Goal: Task Accomplishment & Management: Complete application form

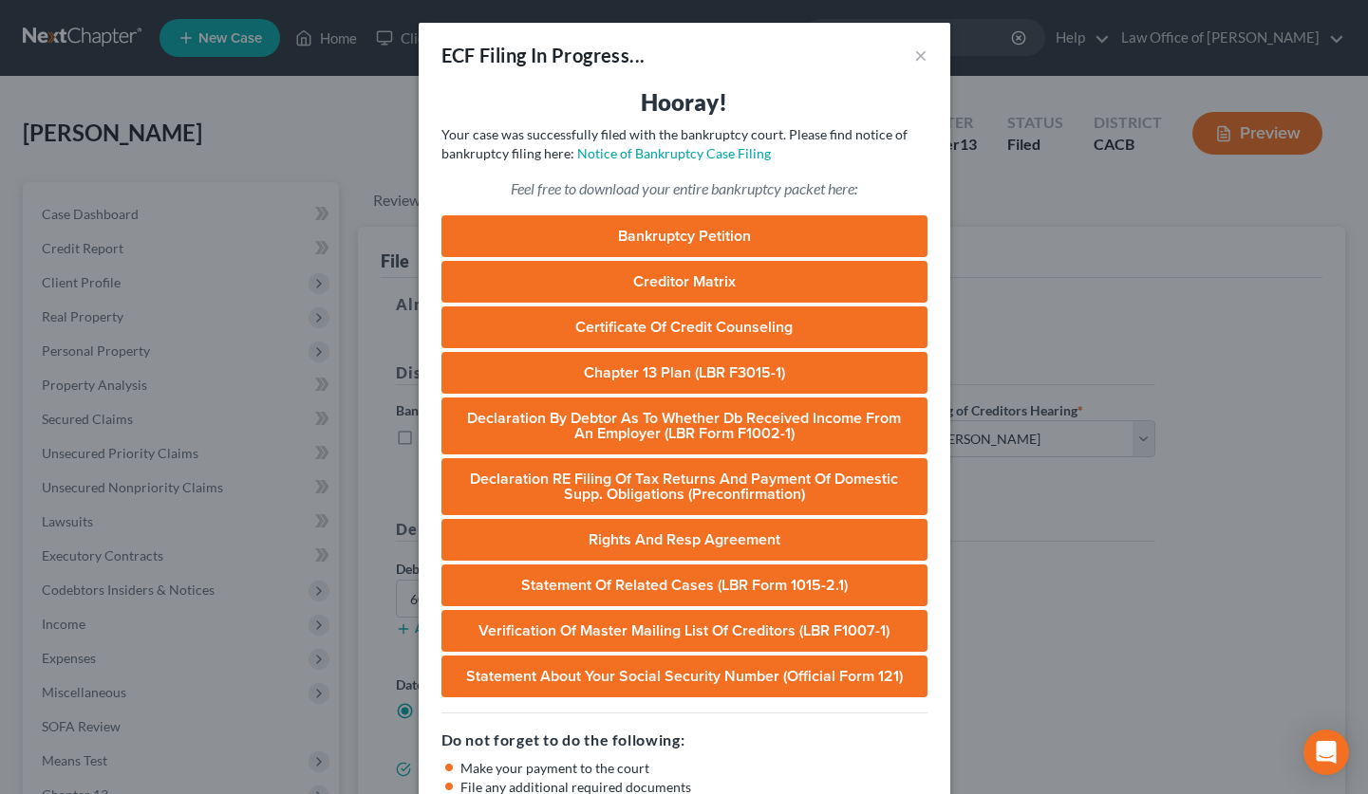
select select "0"
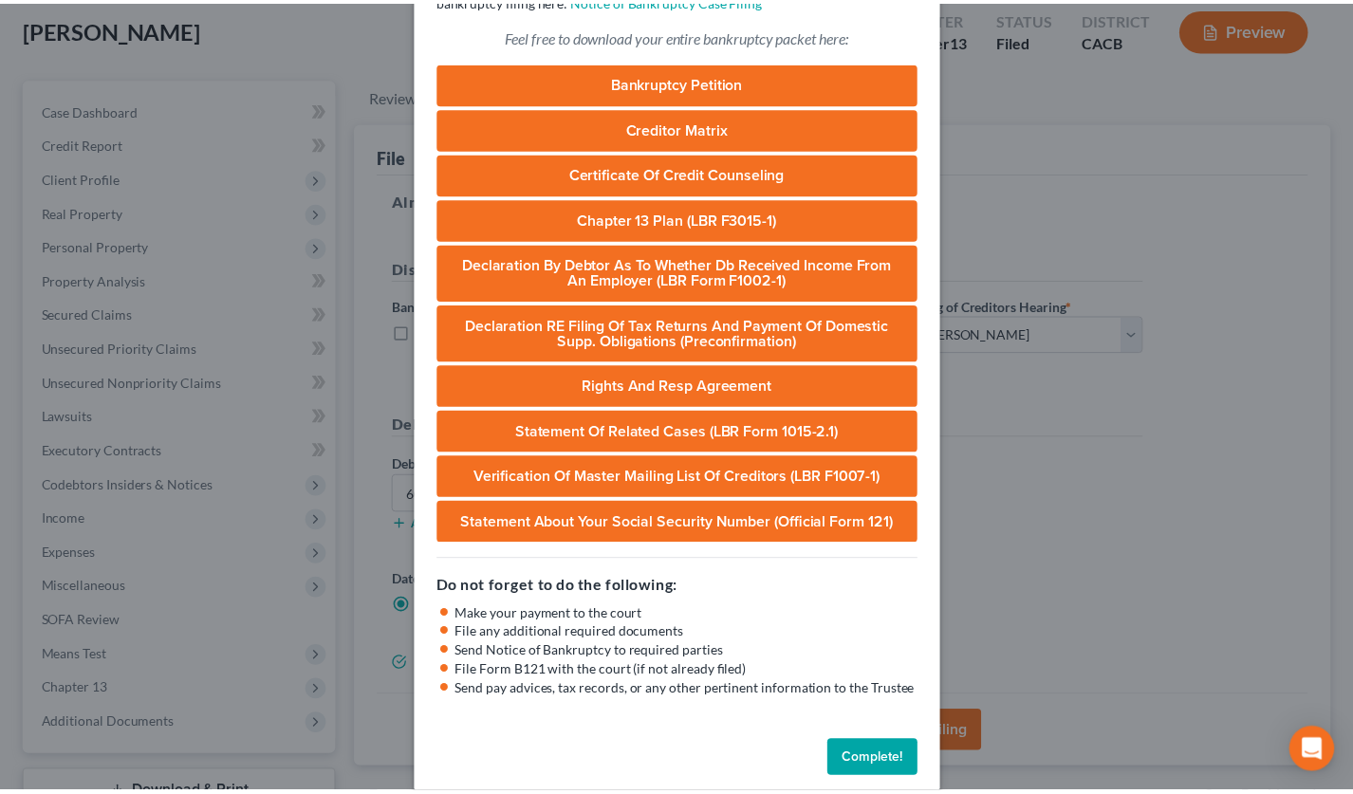
scroll to position [177, 0]
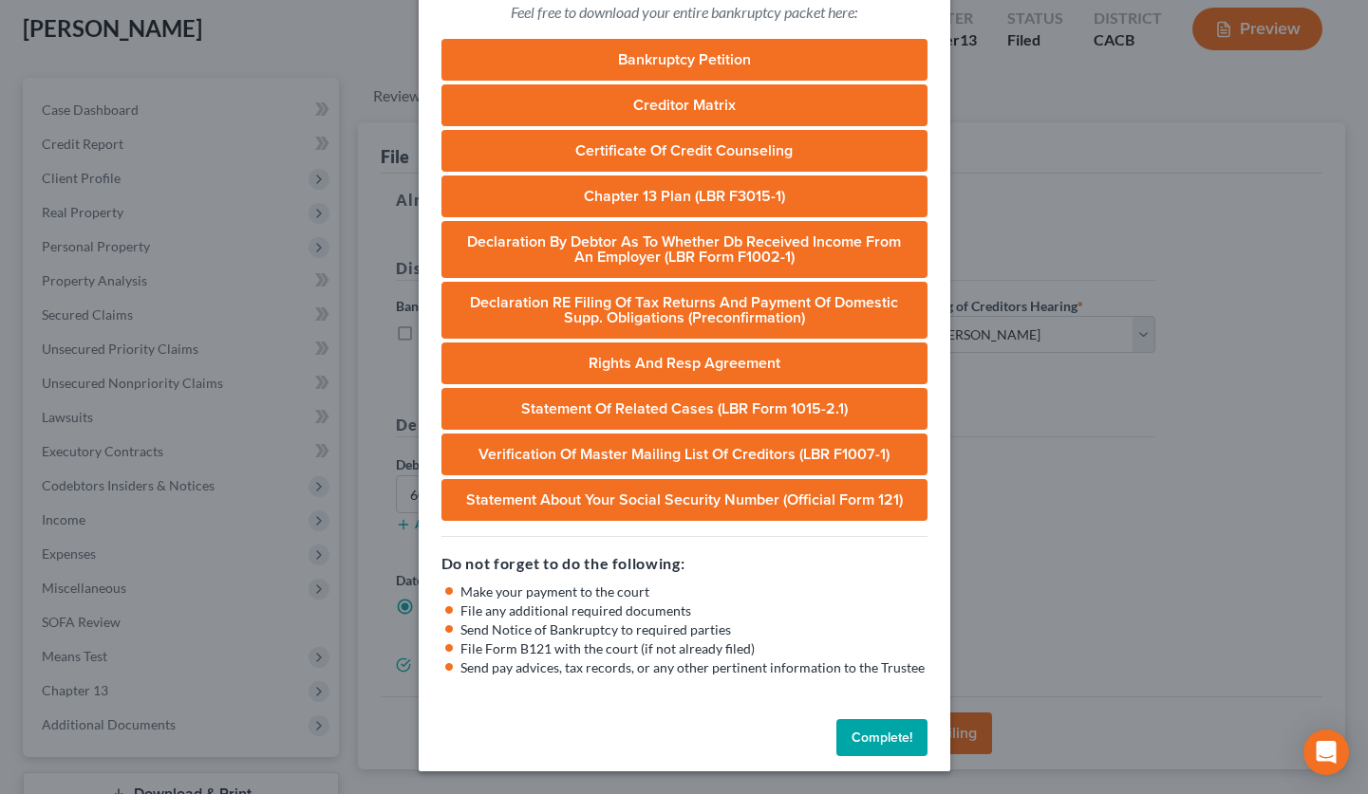
click at [872, 739] on button "Complete!" at bounding box center [881, 738] width 91 height 38
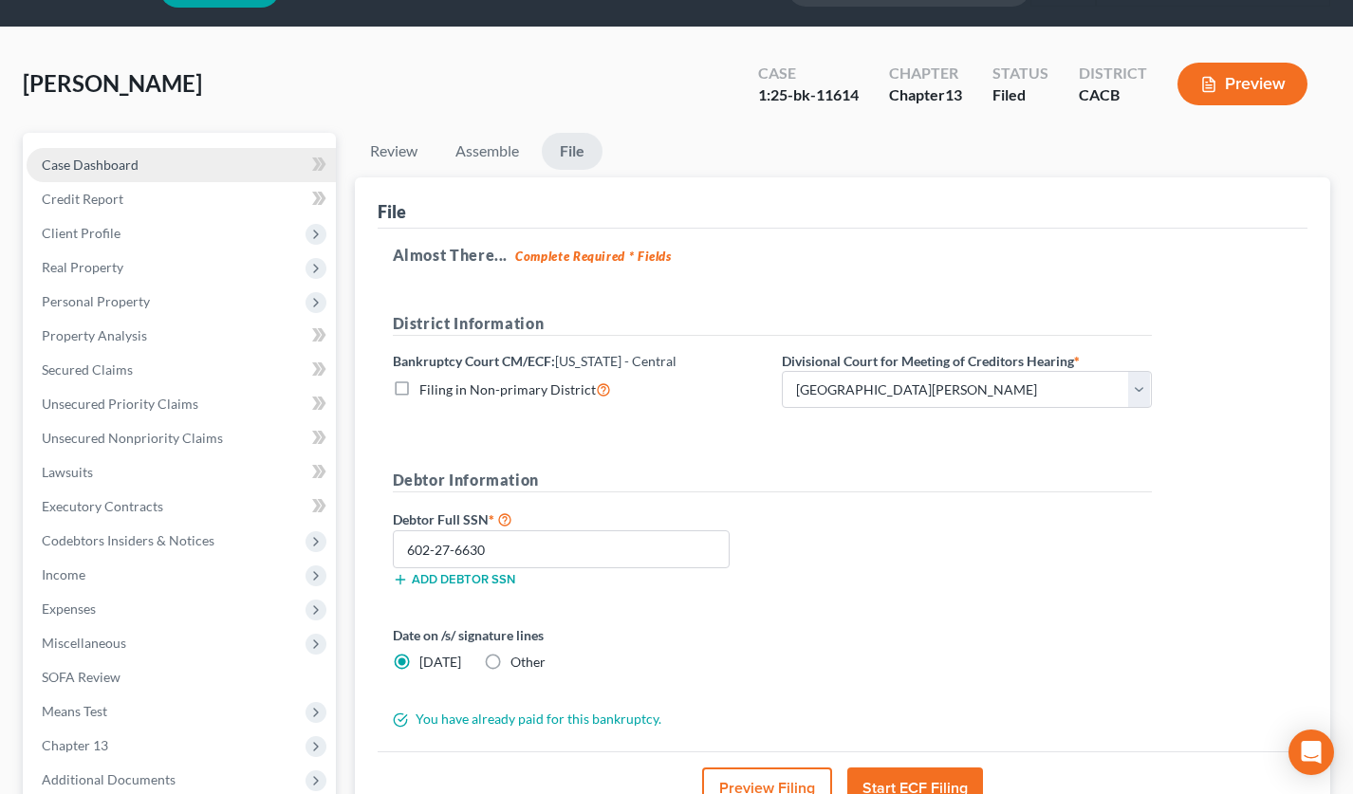
scroll to position [0, 0]
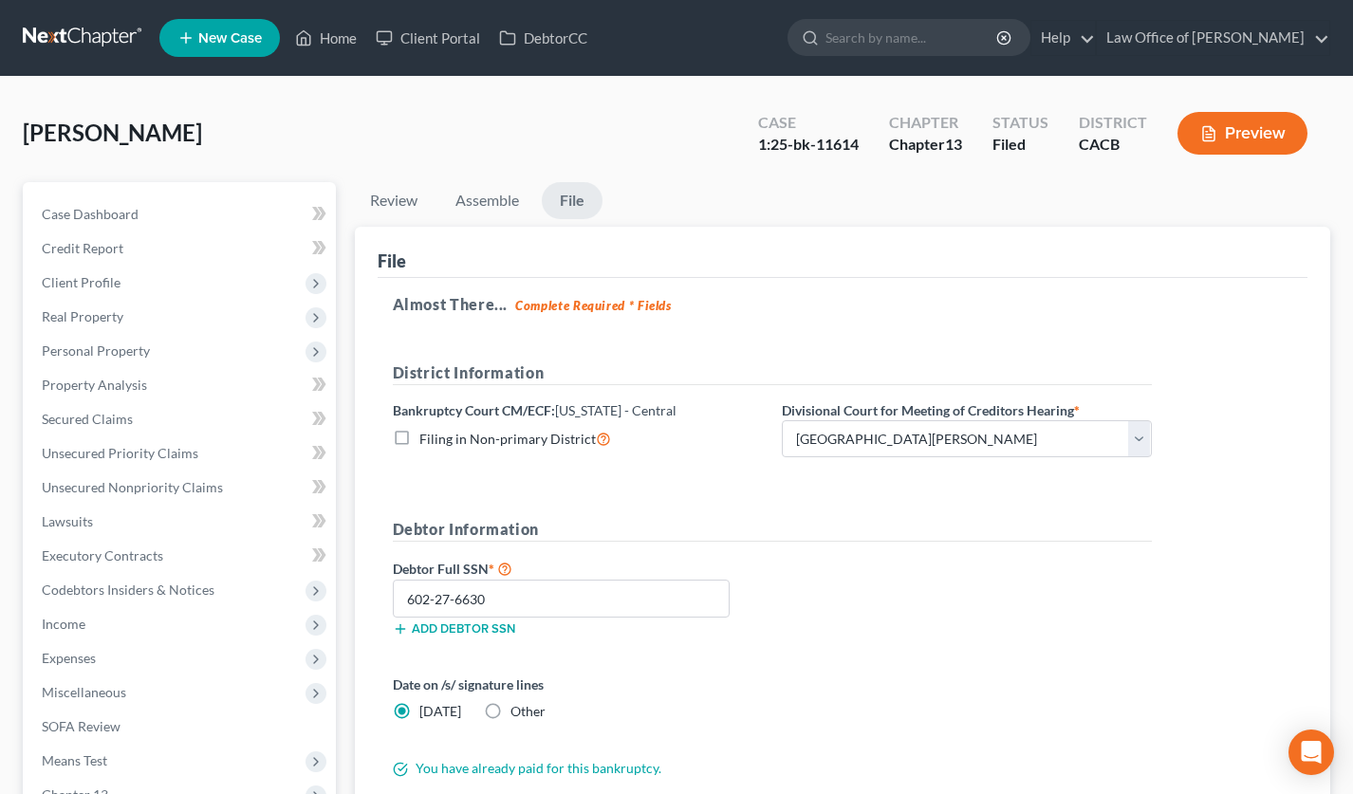
click at [77, 45] on link at bounding box center [83, 38] width 121 height 34
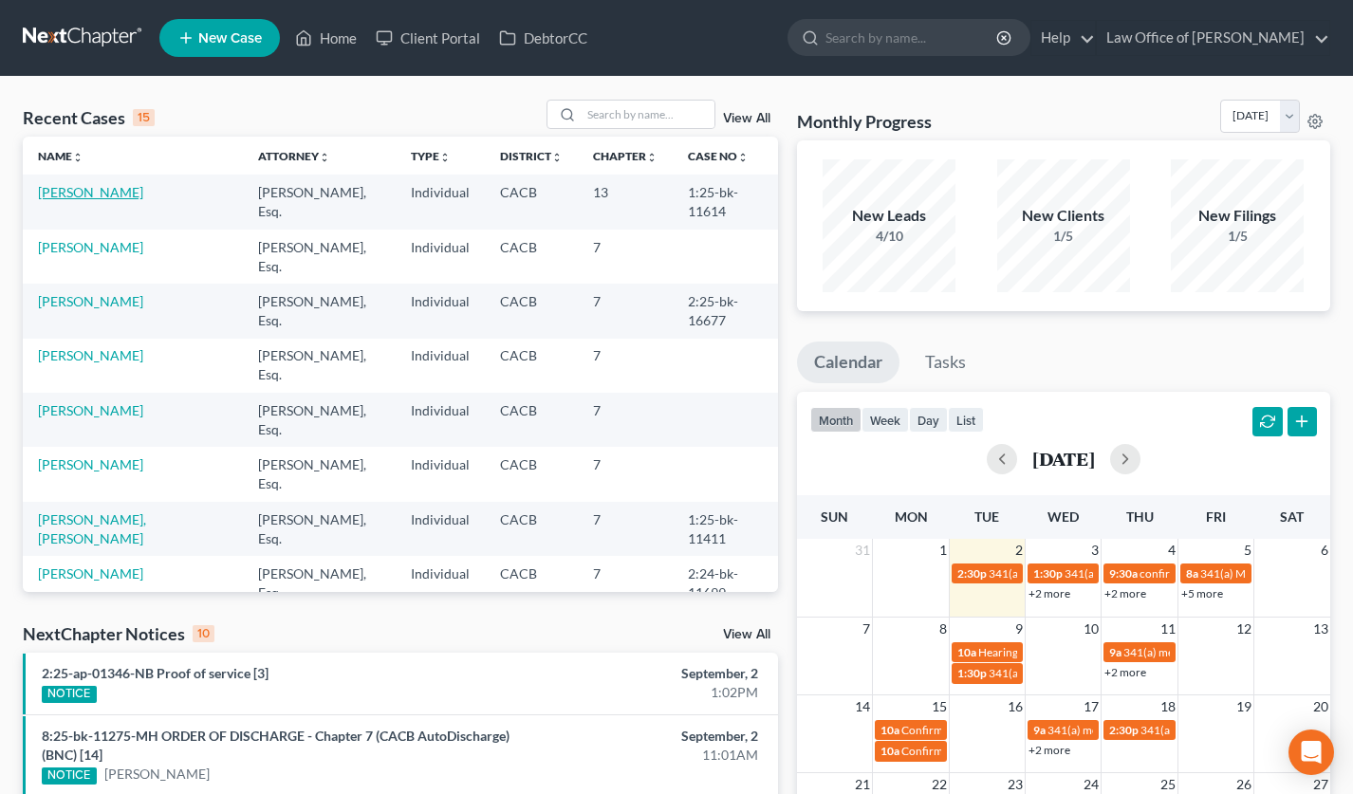
click at [107, 191] on link "[PERSON_NAME]" at bounding box center [90, 192] width 105 height 16
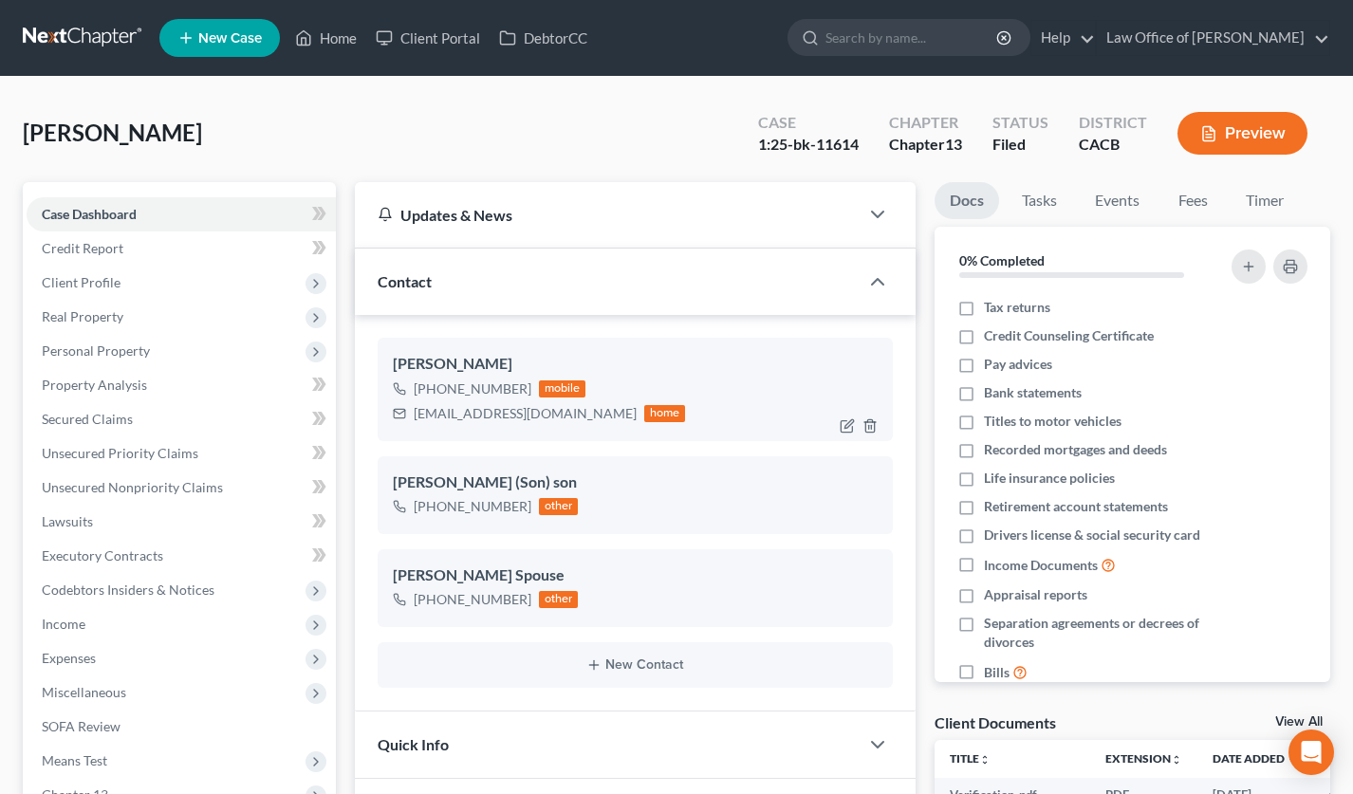
click at [485, 413] on div "[EMAIL_ADDRESS][DOMAIN_NAME]" at bounding box center [525, 413] width 223 height 19
click at [485, 413] on div "arminesargsyan395@gmail.com" at bounding box center [525, 413] width 223 height 19
copy div "arminesargsyan395@gmail.com"
click at [84, 30] on link at bounding box center [83, 38] width 121 height 34
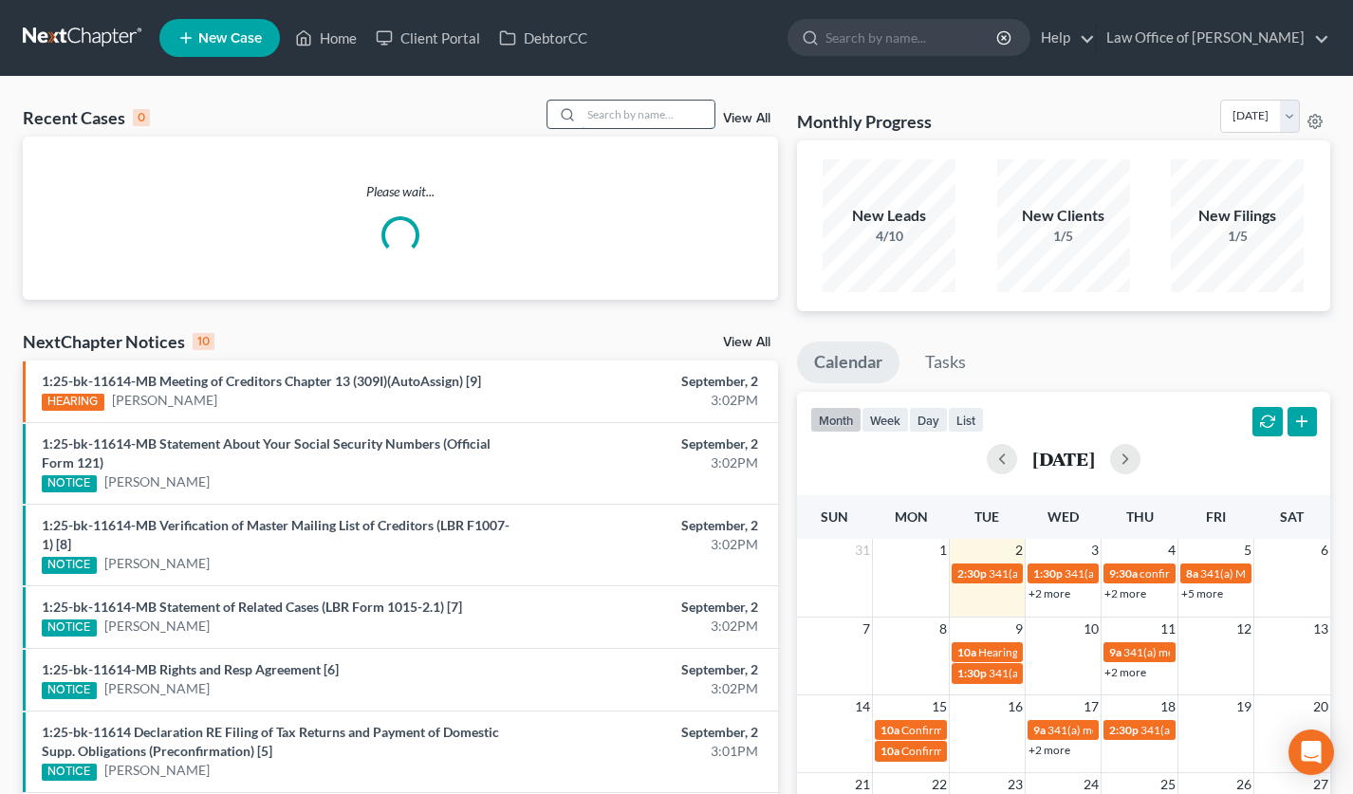
click at [679, 115] on input "search" at bounding box center [648, 115] width 133 height 28
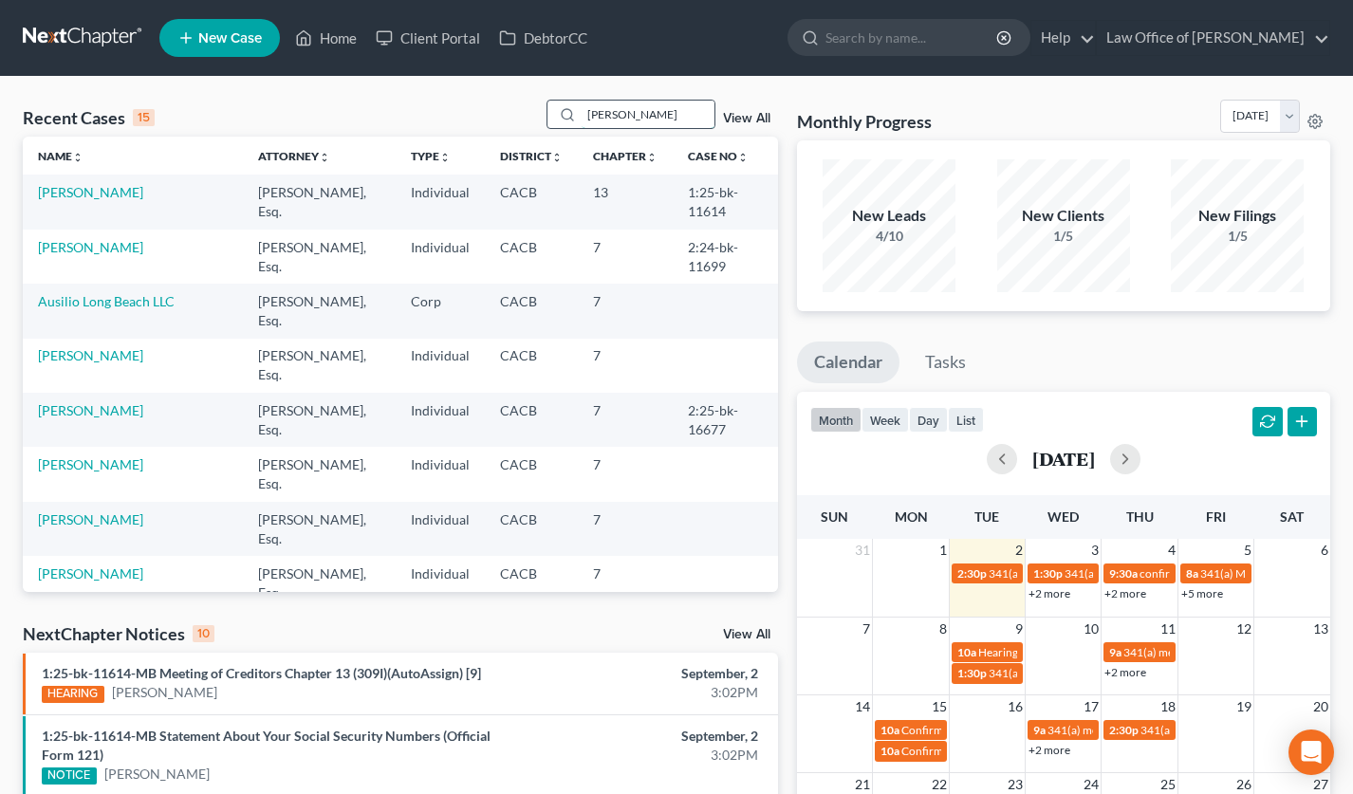
type input "john"
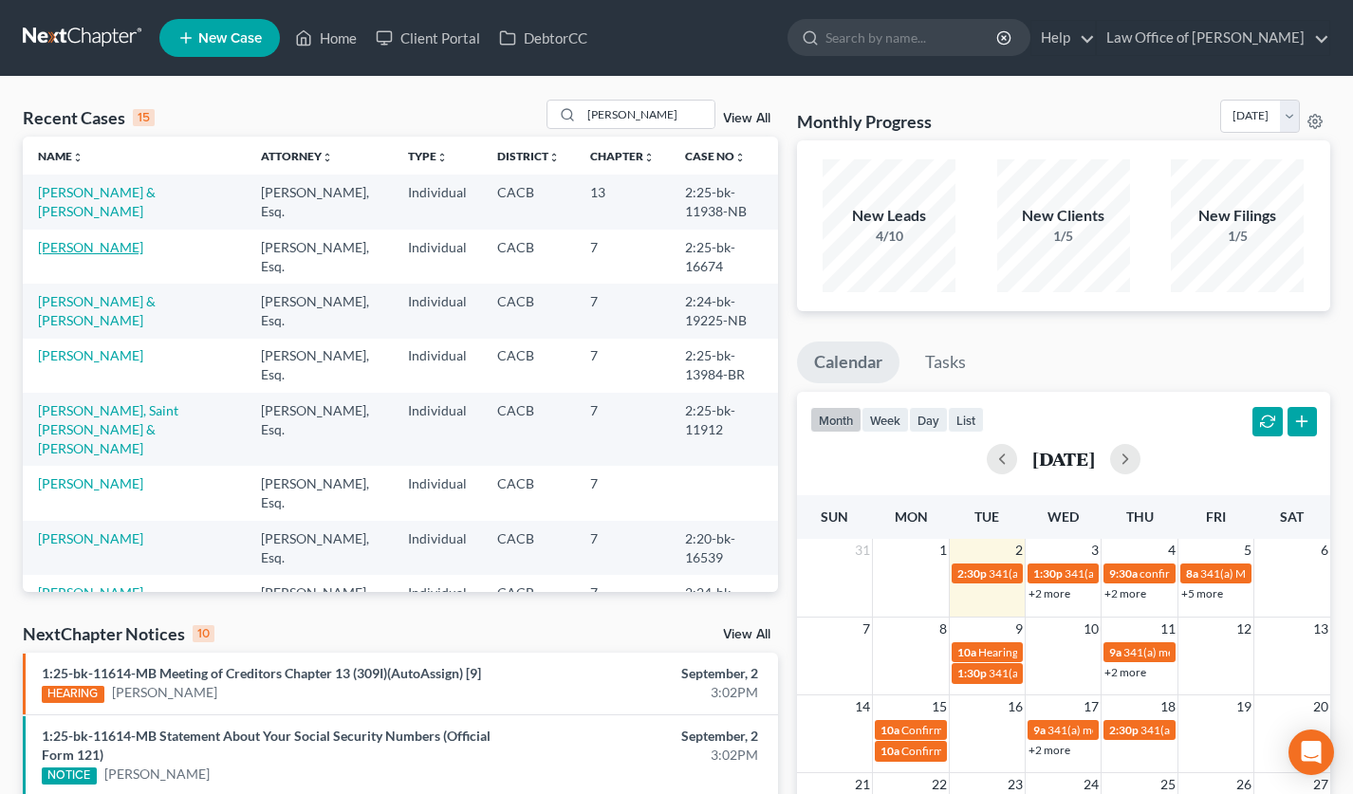
click at [103, 245] on link "Bullion, John" at bounding box center [90, 247] width 105 height 16
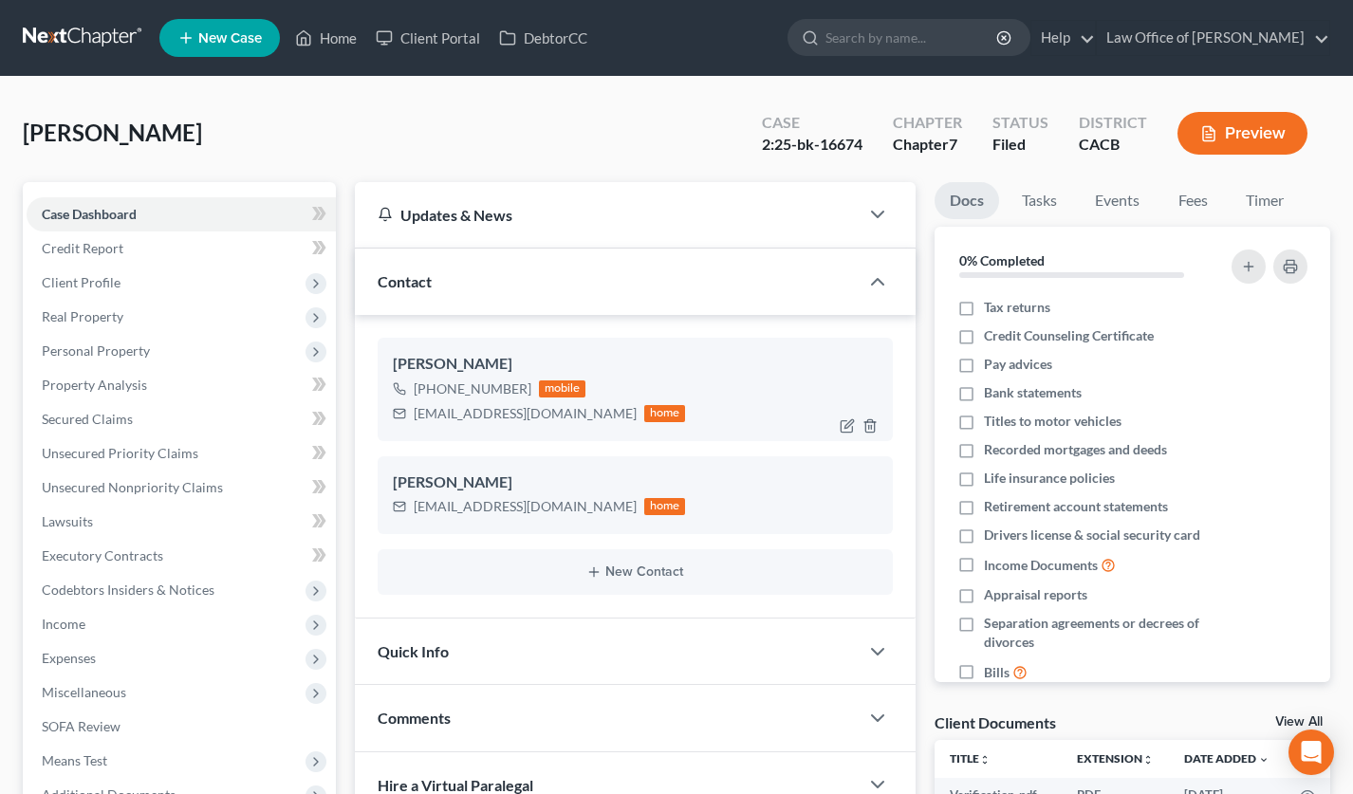
drag, startPoint x: 524, startPoint y: 387, endPoint x: 433, endPoint y: 389, distance: 91.1
click at [433, 389] on div "+1 (747) 283-6762 mobile" at bounding box center [539, 389] width 293 height 25
copy div "(747) 283-6762"
click at [40, 19] on nav "Home New Case Client Portal DebtorCC Law Office of Sevan Gorginian ani@gorginia…" at bounding box center [676, 38] width 1353 height 76
click at [56, 40] on link at bounding box center [83, 38] width 121 height 34
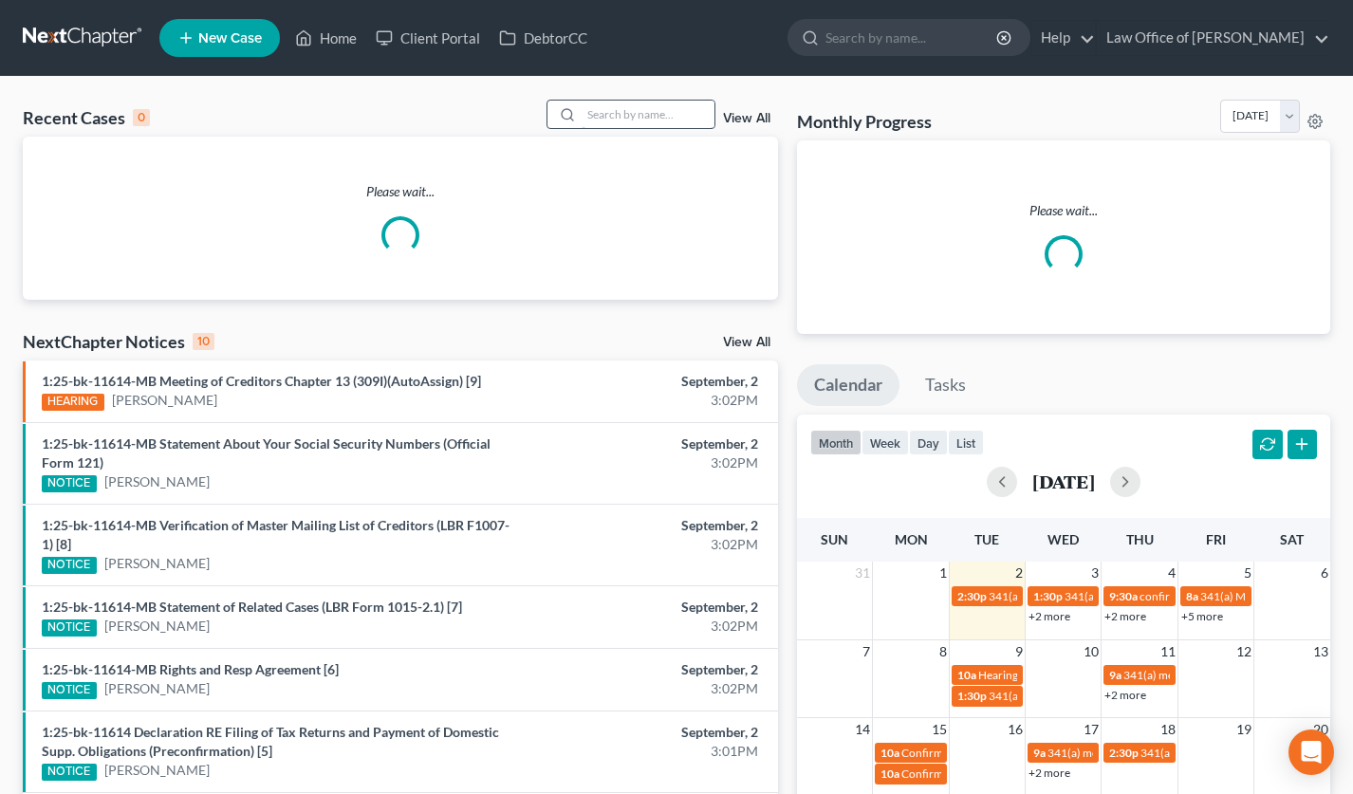
click at [690, 114] on input "search" at bounding box center [648, 115] width 133 height 28
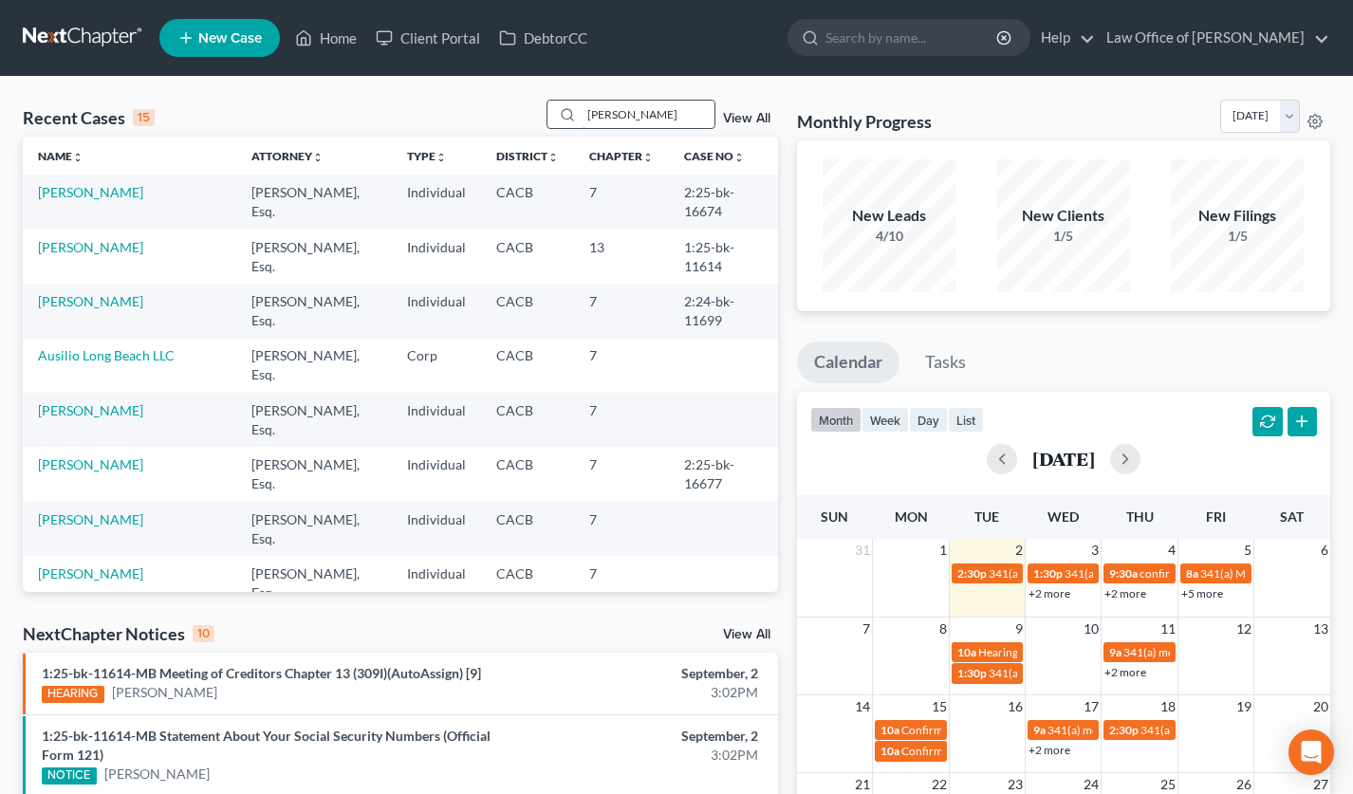
type input "artur"
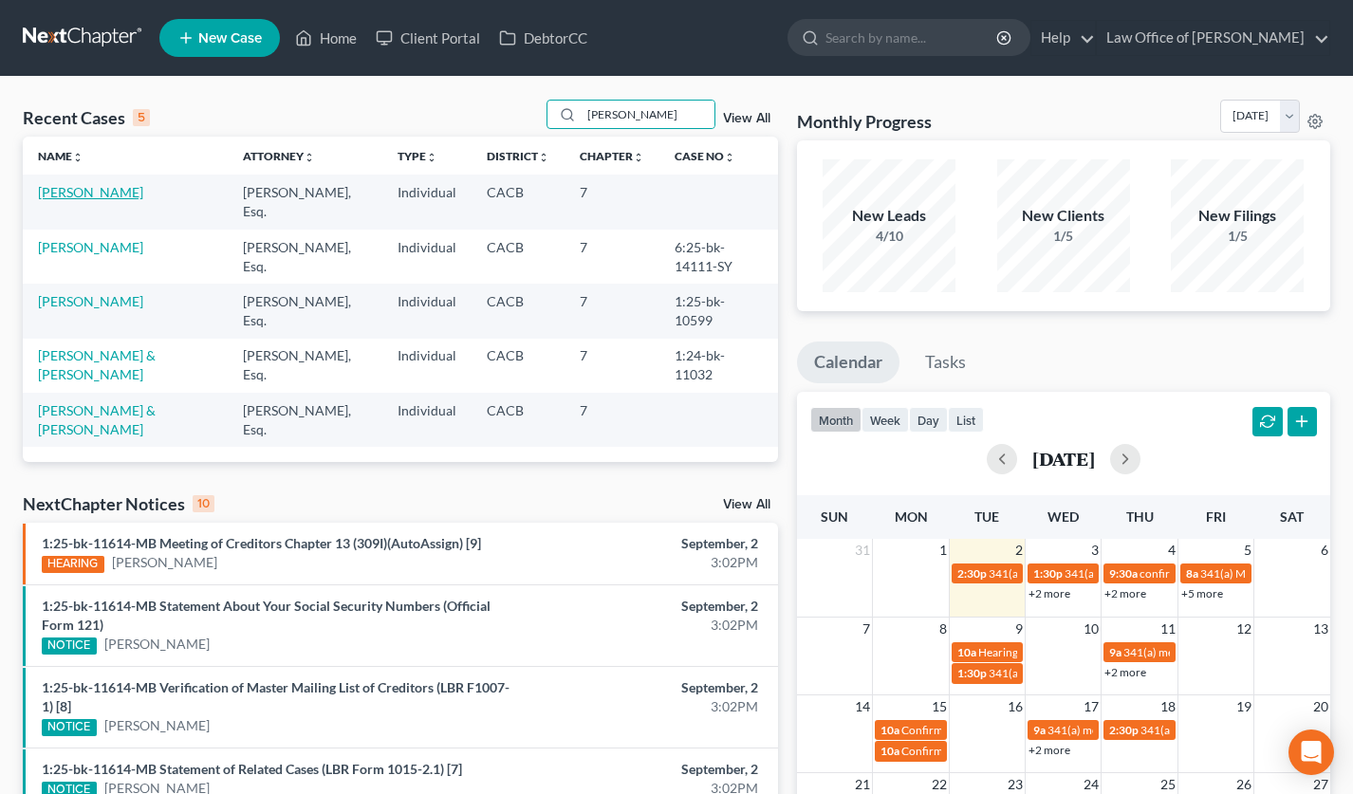
click at [105, 198] on link "Gevorgyan, Artur" at bounding box center [90, 192] width 105 height 16
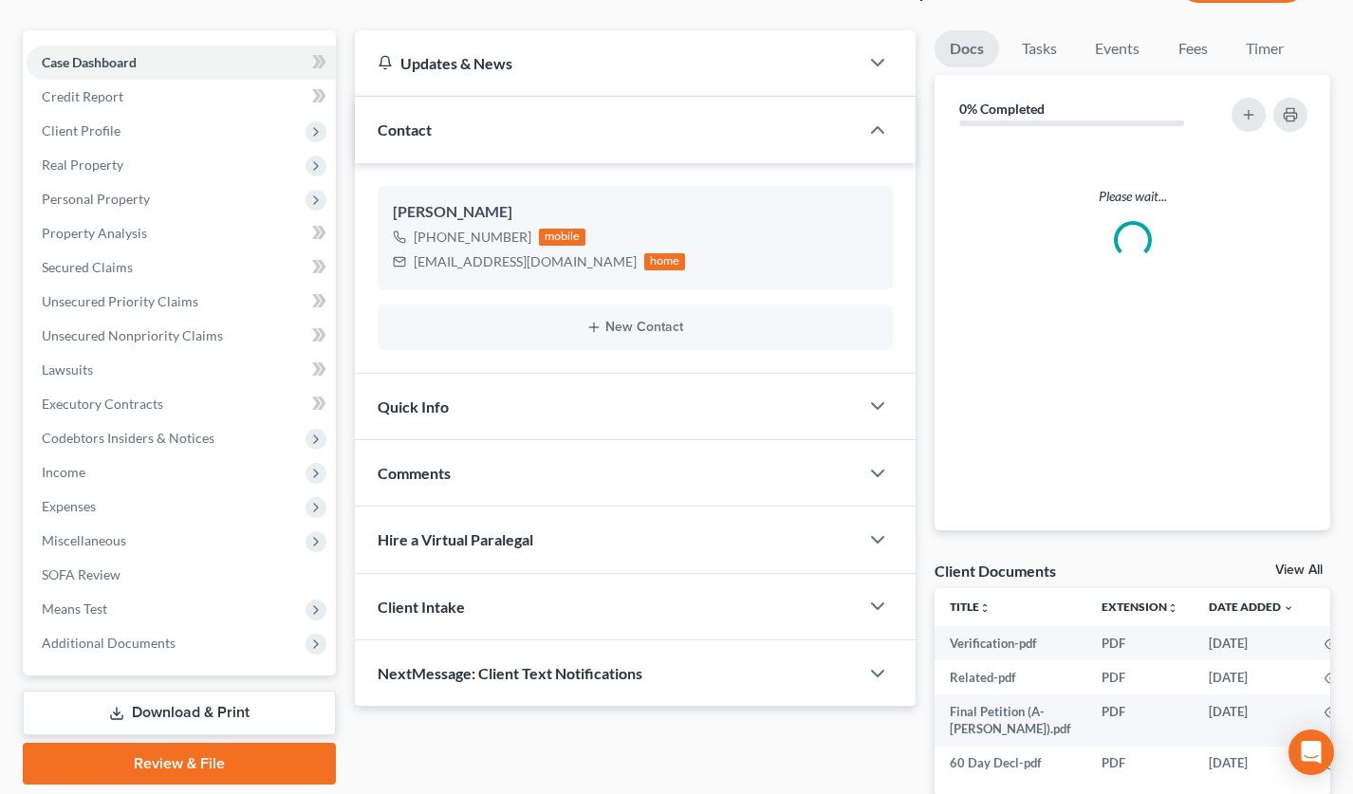
scroll to position [255, 0]
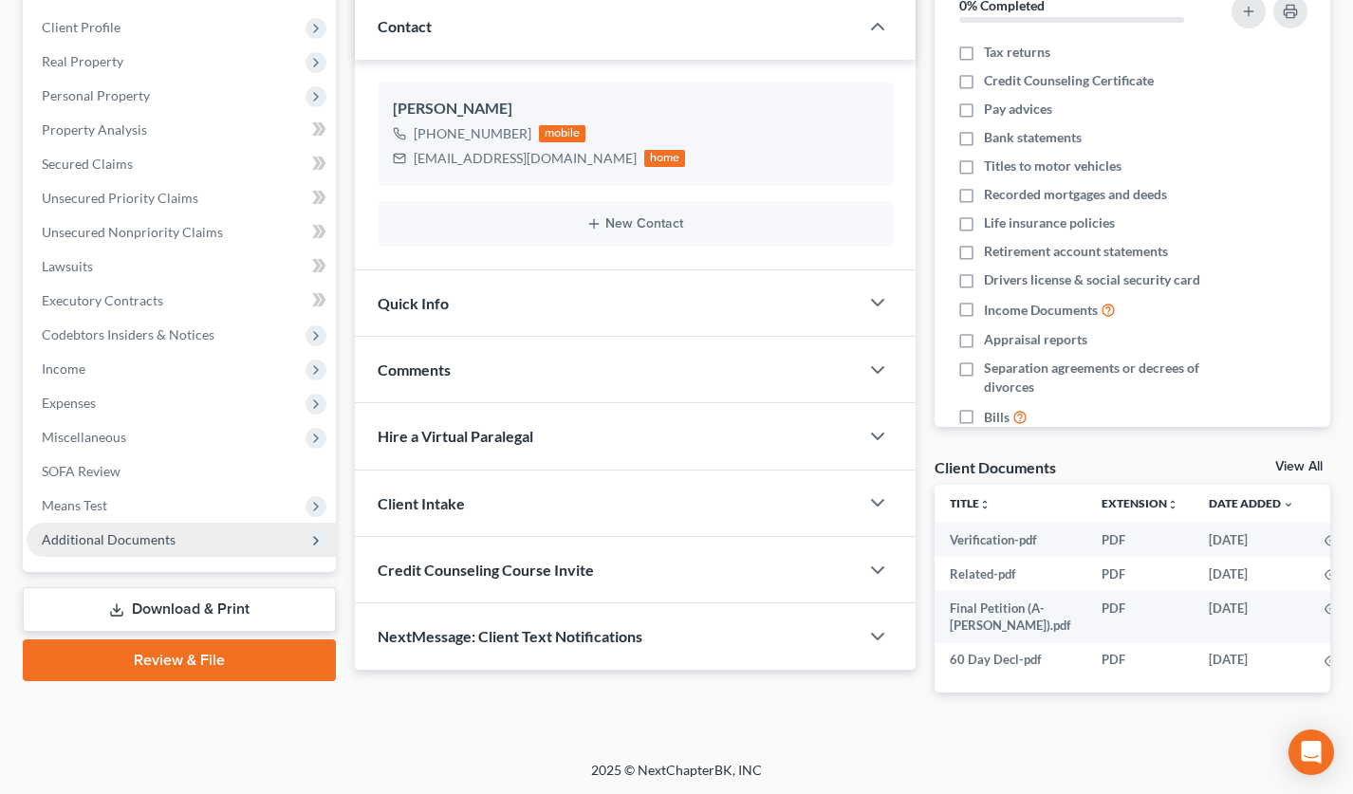
click at [141, 527] on span "Additional Documents" at bounding box center [181, 540] width 309 height 34
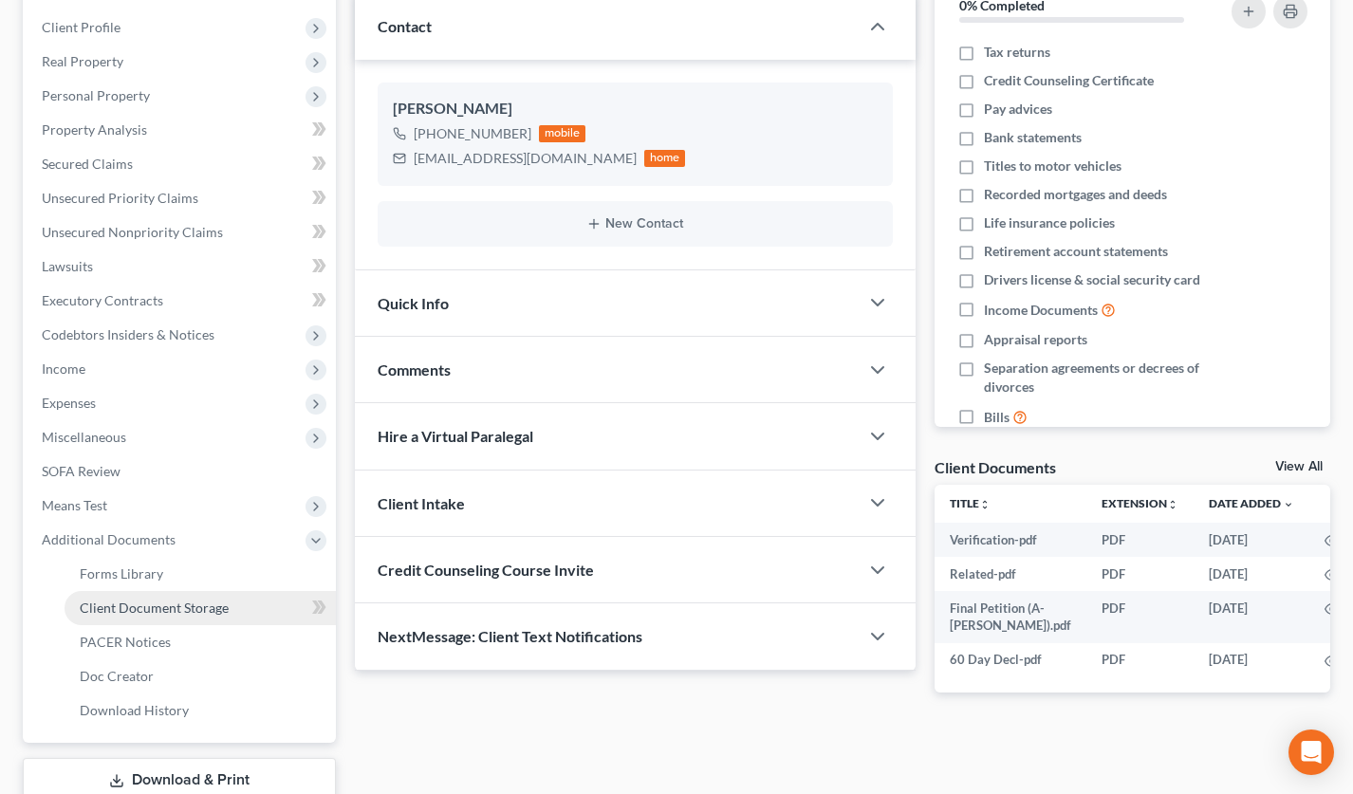
click at [171, 609] on span "Client Document Storage" at bounding box center [154, 608] width 149 height 16
select select "30"
select select "65"
select select "72"
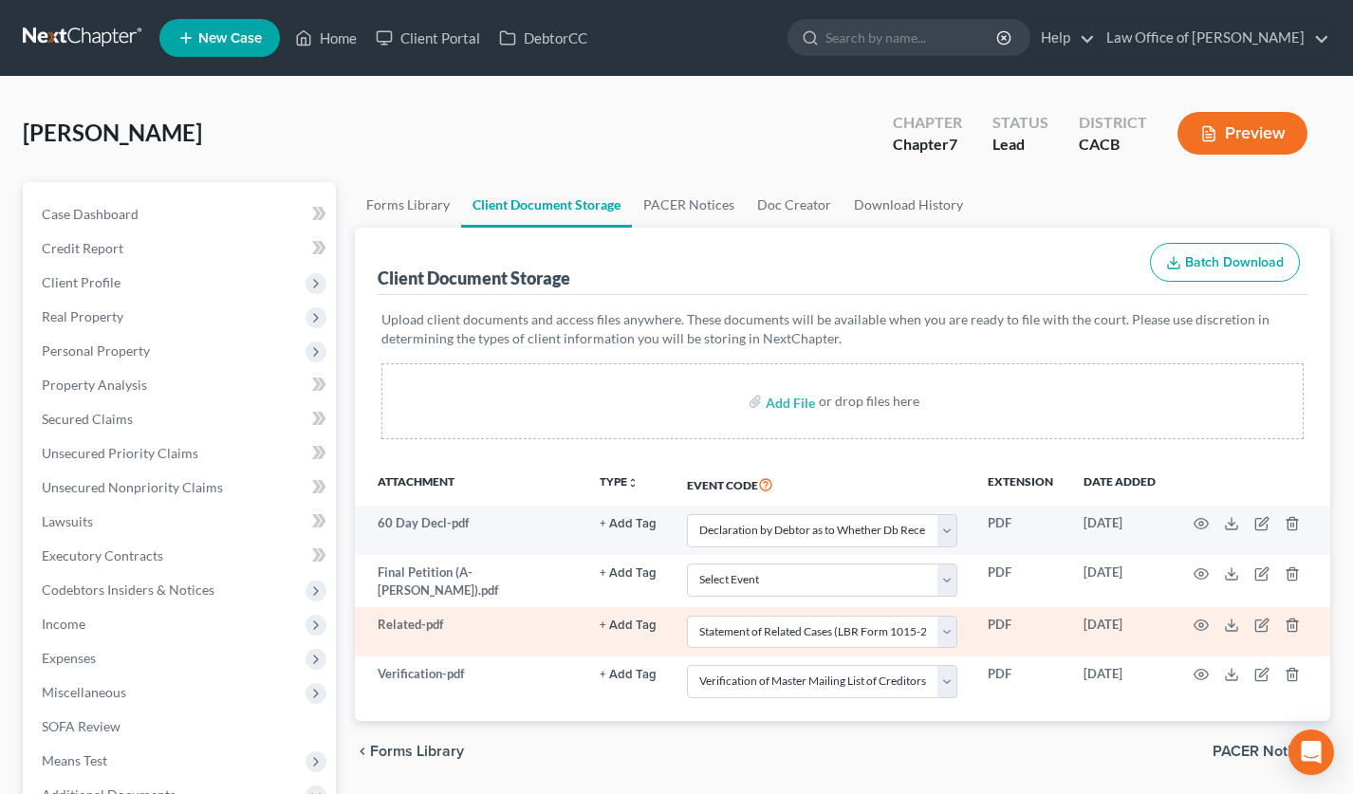
select select "30"
select select "65"
select select "72"
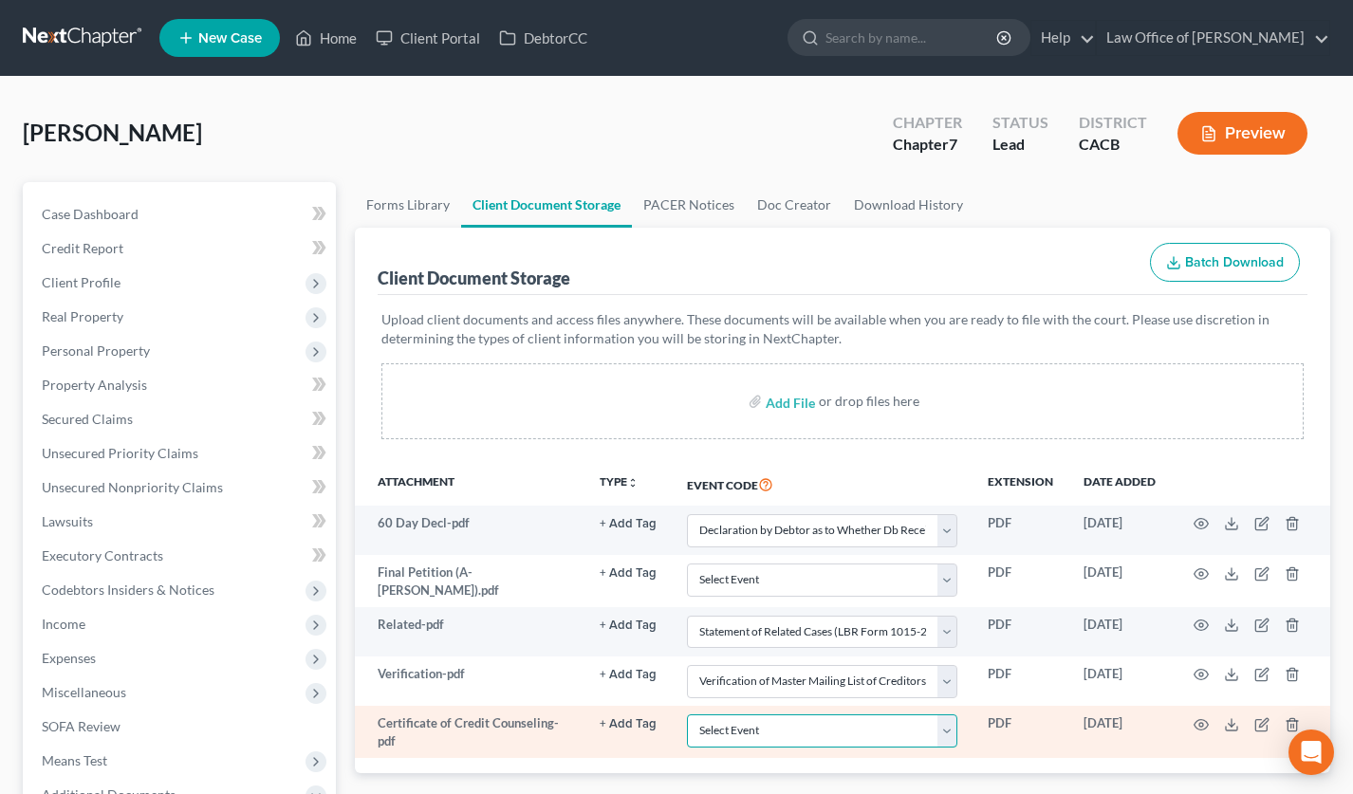
click at [803, 725] on select "Select Event Amended Chapter 11 Plan Amended Chapter 11 Small Business Plan Ame…" at bounding box center [822, 731] width 270 height 33
select select "10"
click at [687, 715] on select "Select Event Amended Chapter 11 Plan Amended Chapter 11 Small Business Plan Ame…" at bounding box center [822, 731] width 270 height 33
click at [1197, 726] on icon "button" at bounding box center [1201, 725] width 15 height 15
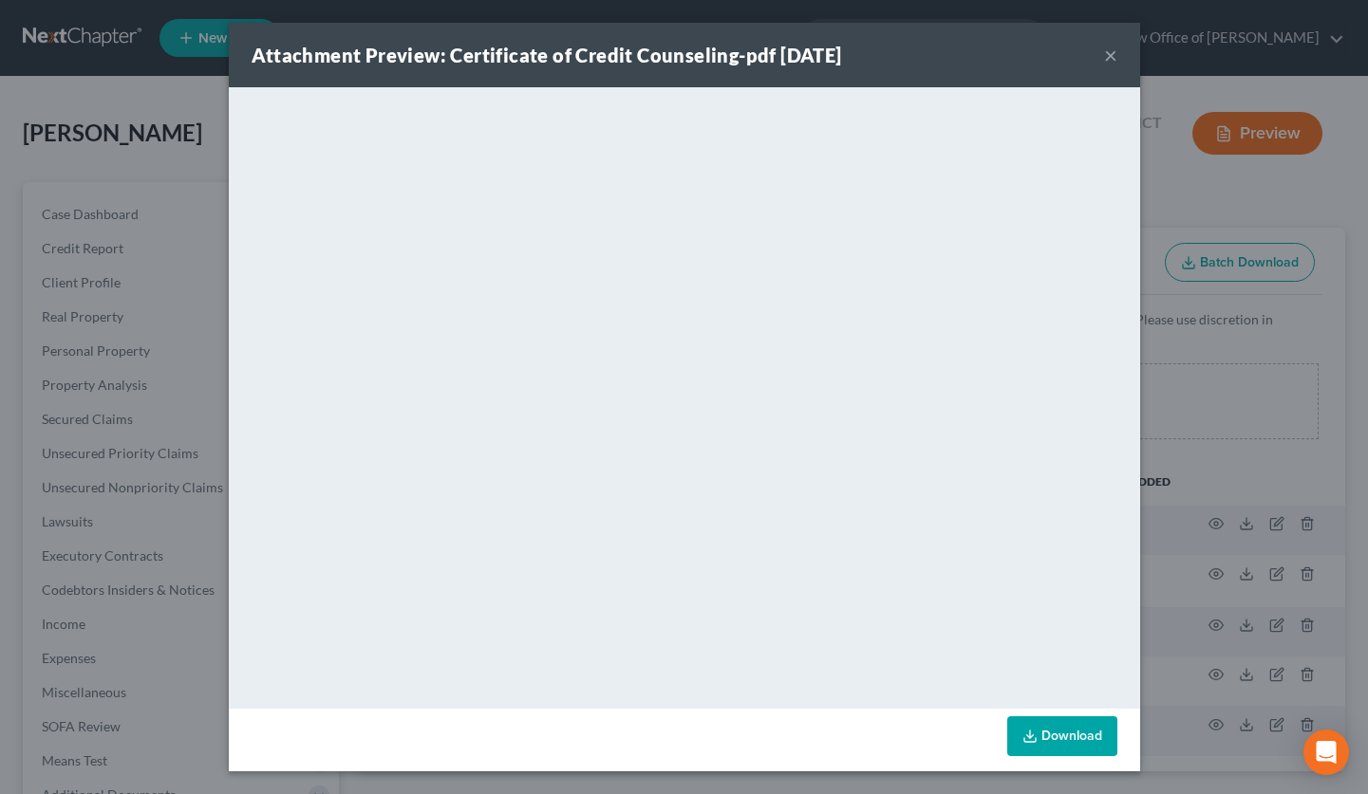
click at [1112, 50] on button "×" at bounding box center [1110, 55] width 13 height 23
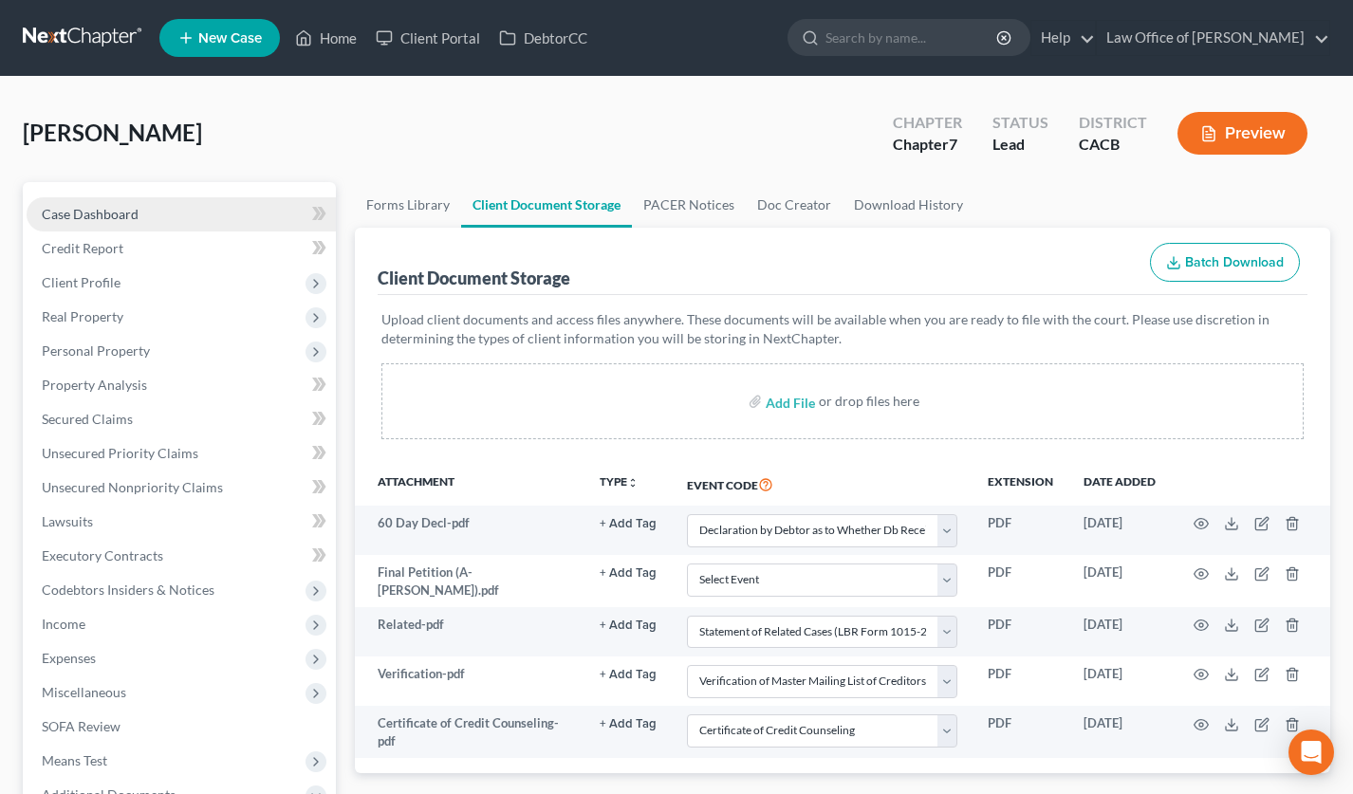
click at [155, 211] on link "Case Dashboard" at bounding box center [181, 214] width 309 height 34
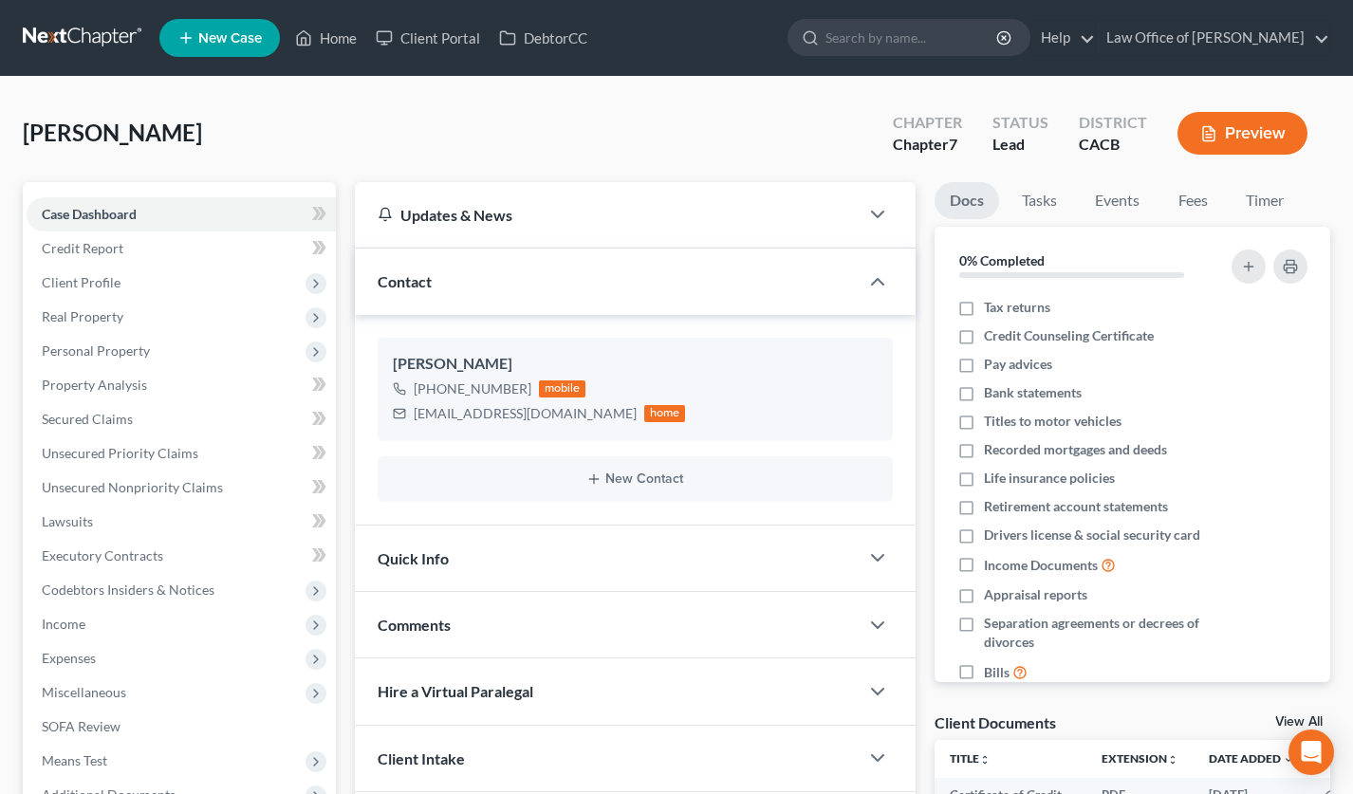
click at [66, 41] on link at bounding box center [83, 38] width 121 height 34
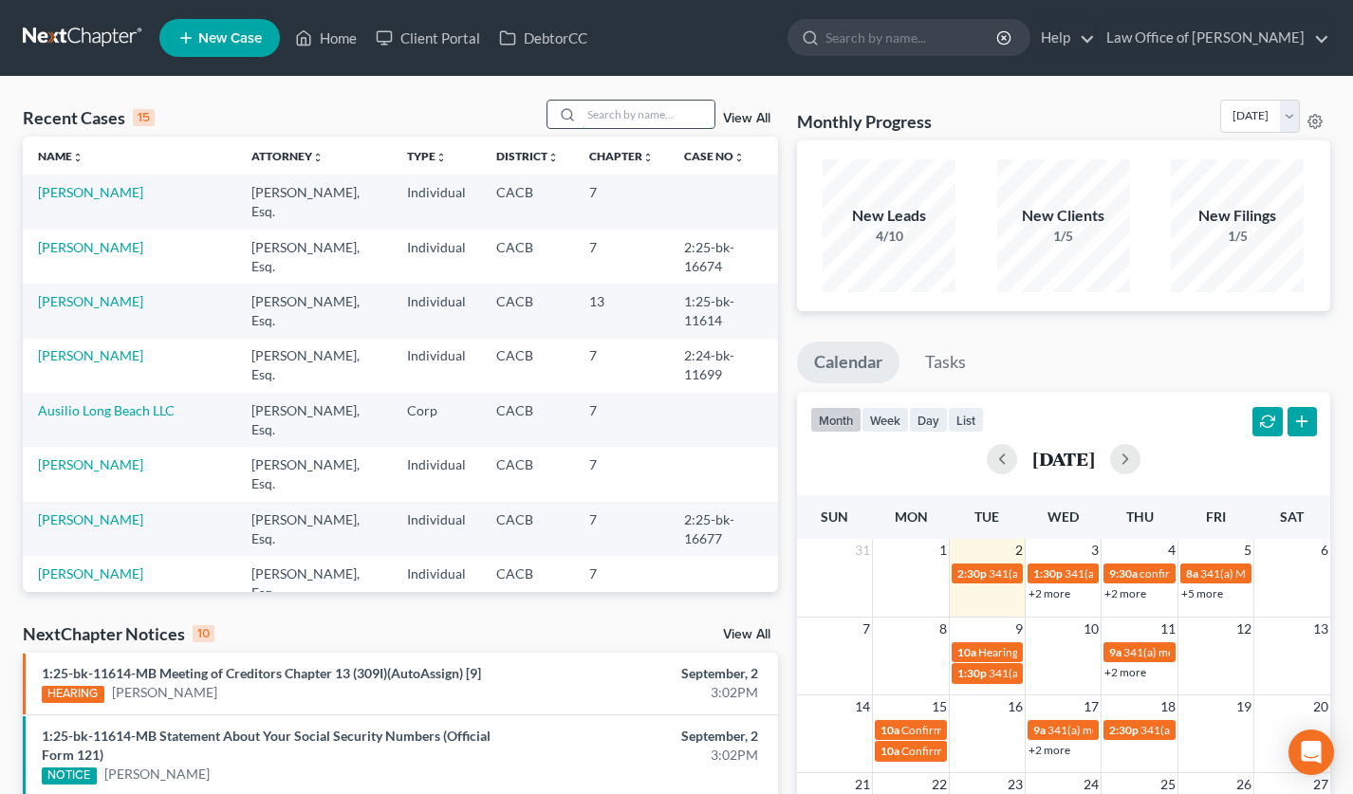
click at [641, 107] on input "search" at bounding box center [648, 115] width 133 height 28
type input "karine"
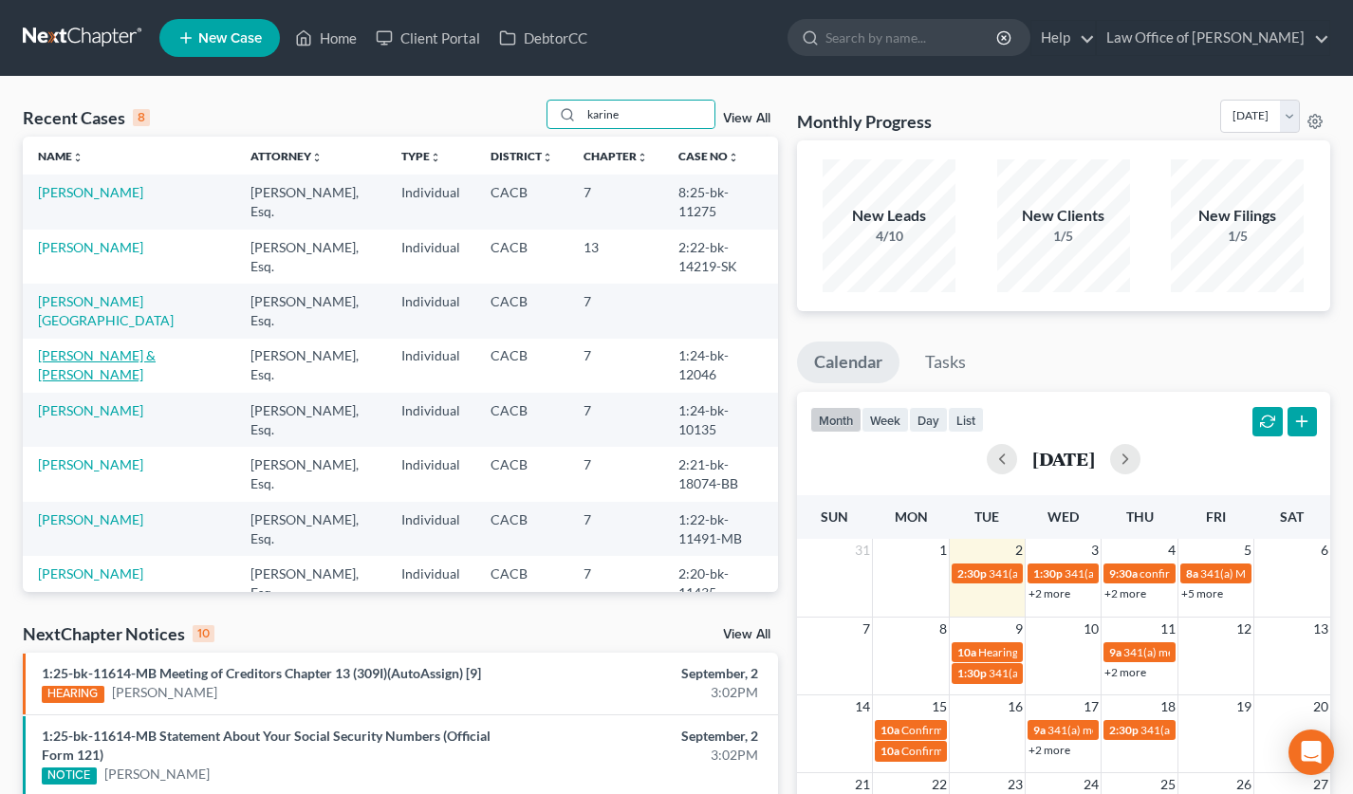
click at [118, 351] on link "[PERSON_NAME] & [PERSON_NAME]" at bounding box center [97, 364] width 118 height 35
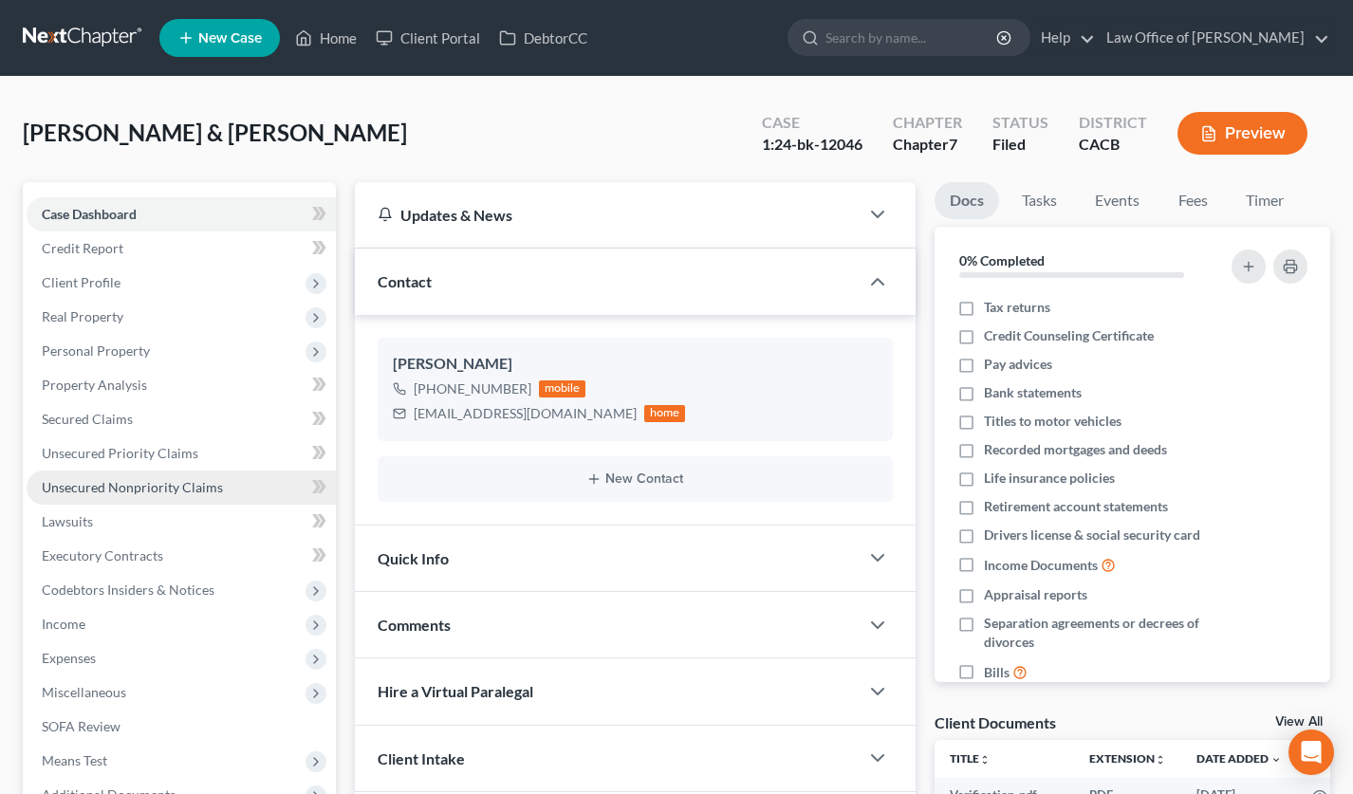
click at [195, 489] on span "Unsecured Nonpriority Claims" at bounding box center [132, 487] width 181 height 16
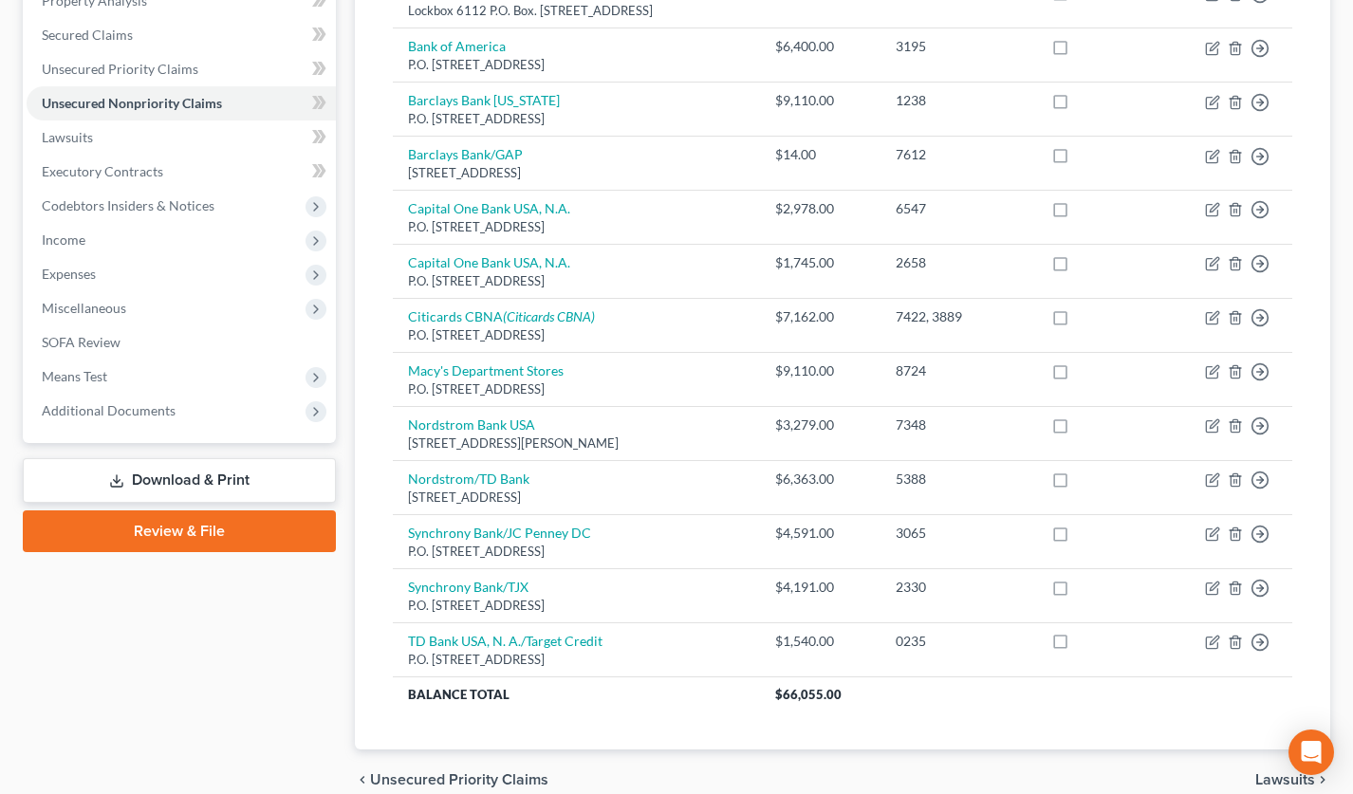
scroll to position [85, 0]
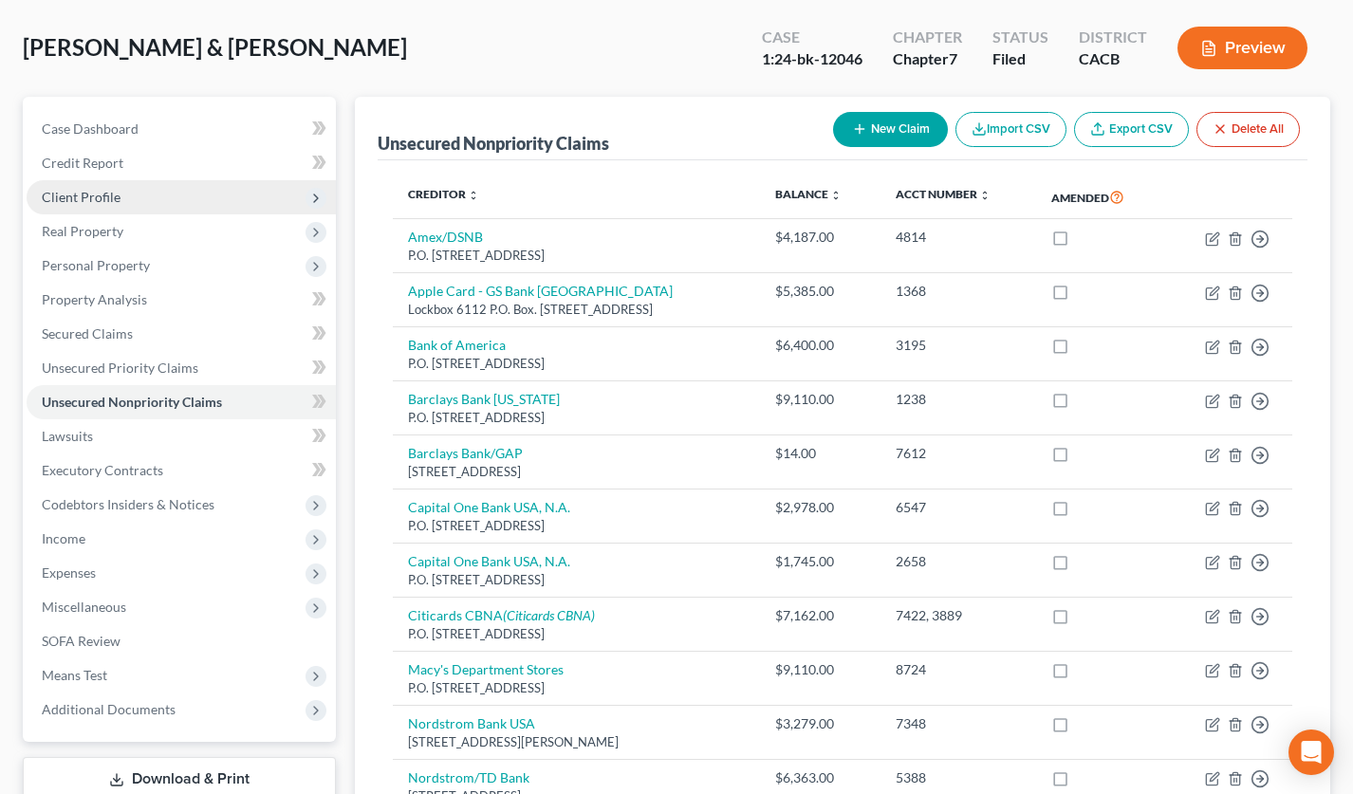
click at [134, 202] on span "Client Profile" at bounding box center [181, 197] width 309 height 34
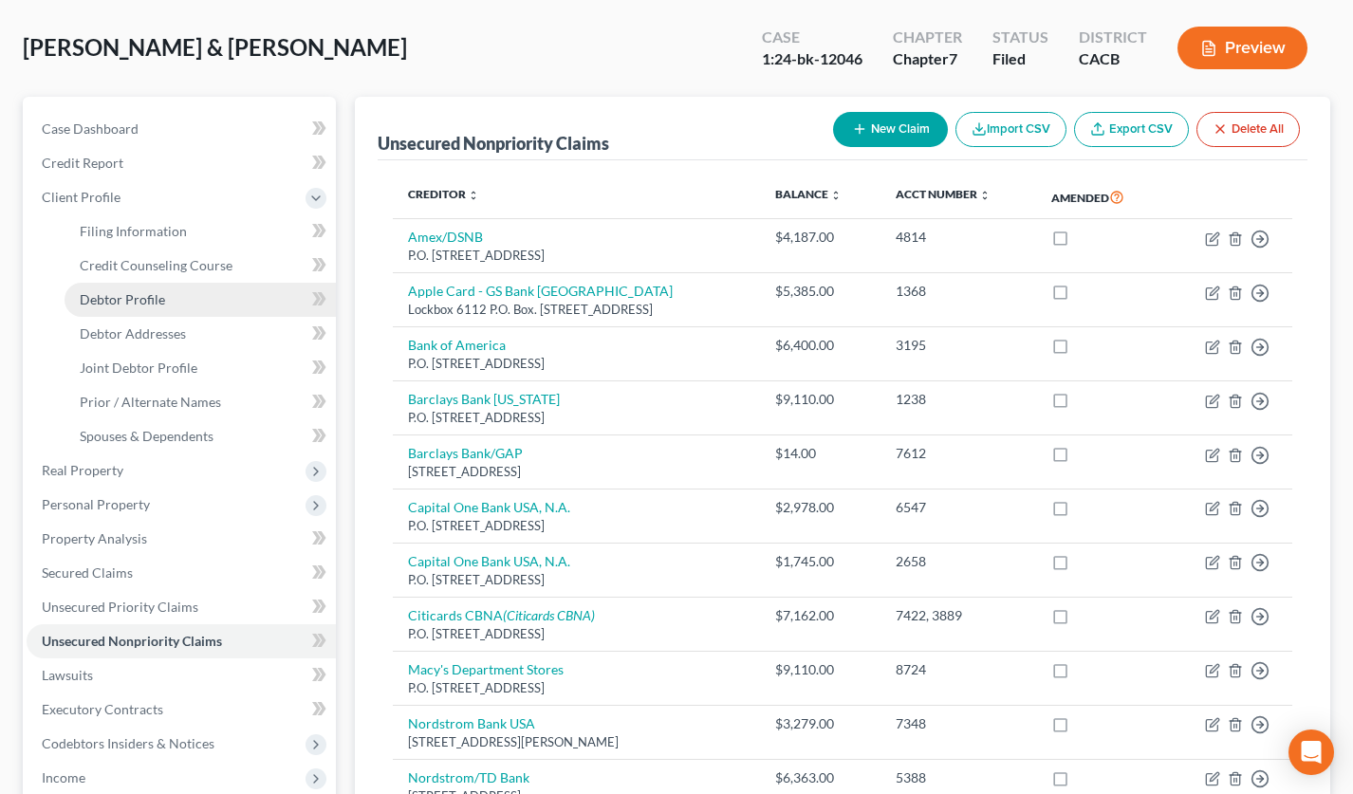
click at [153, 299] on span "Debtor Profile" at bounding box center [122, 299] width 85 height 16
select select "1"
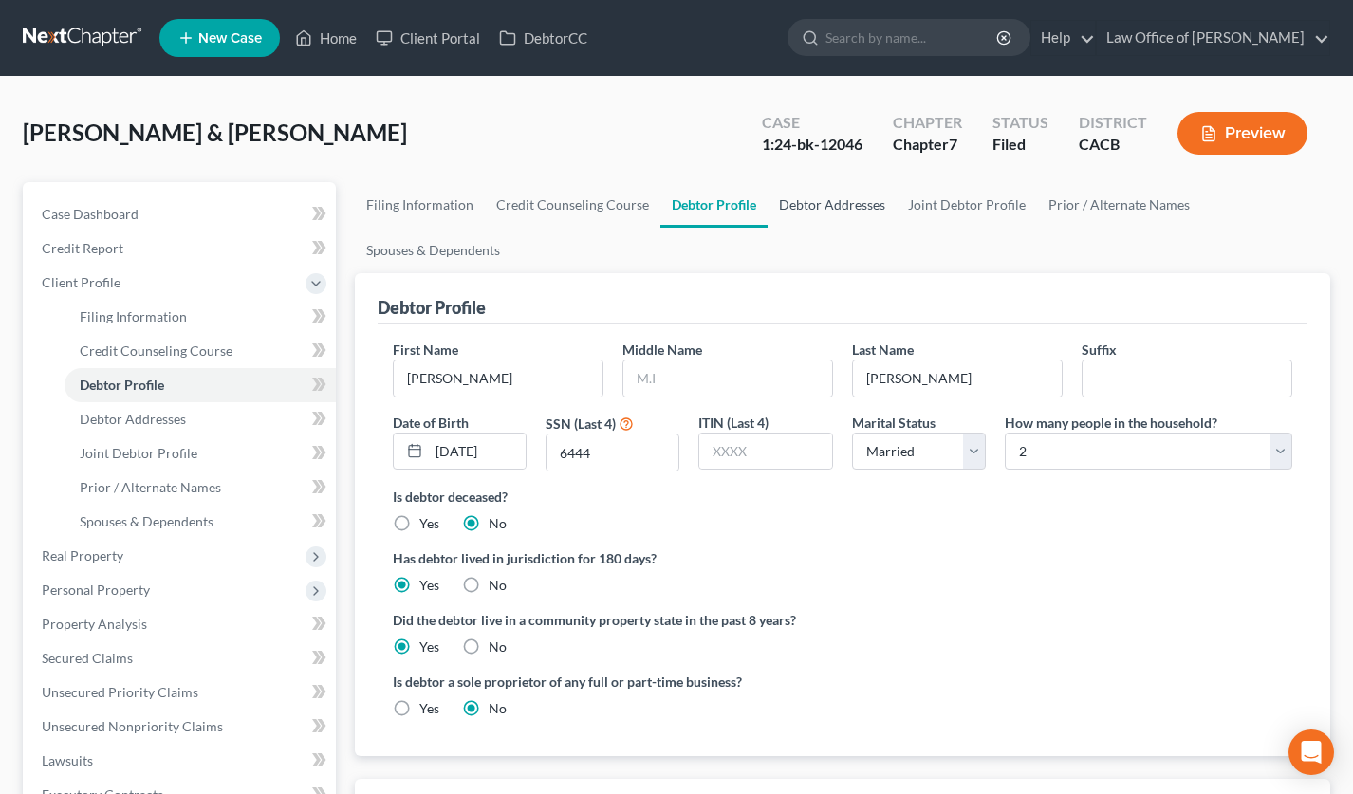
click at [826, 216] on link "Debtor Addresses" at bounding box center [832, 205] width 129 height 46
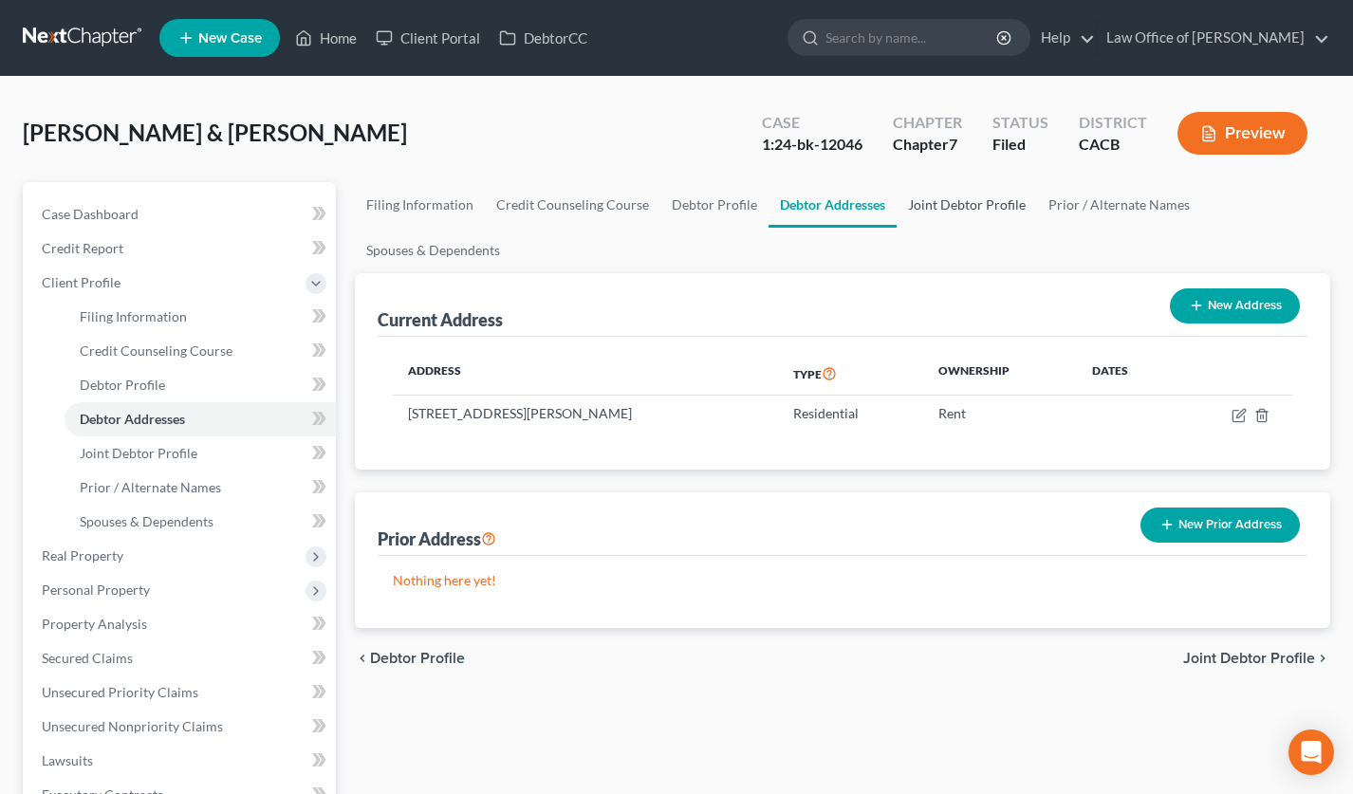
click at [967, 204] on link "Joint Debtor Profile" at bounding box center [967, 205] width 140 height 46
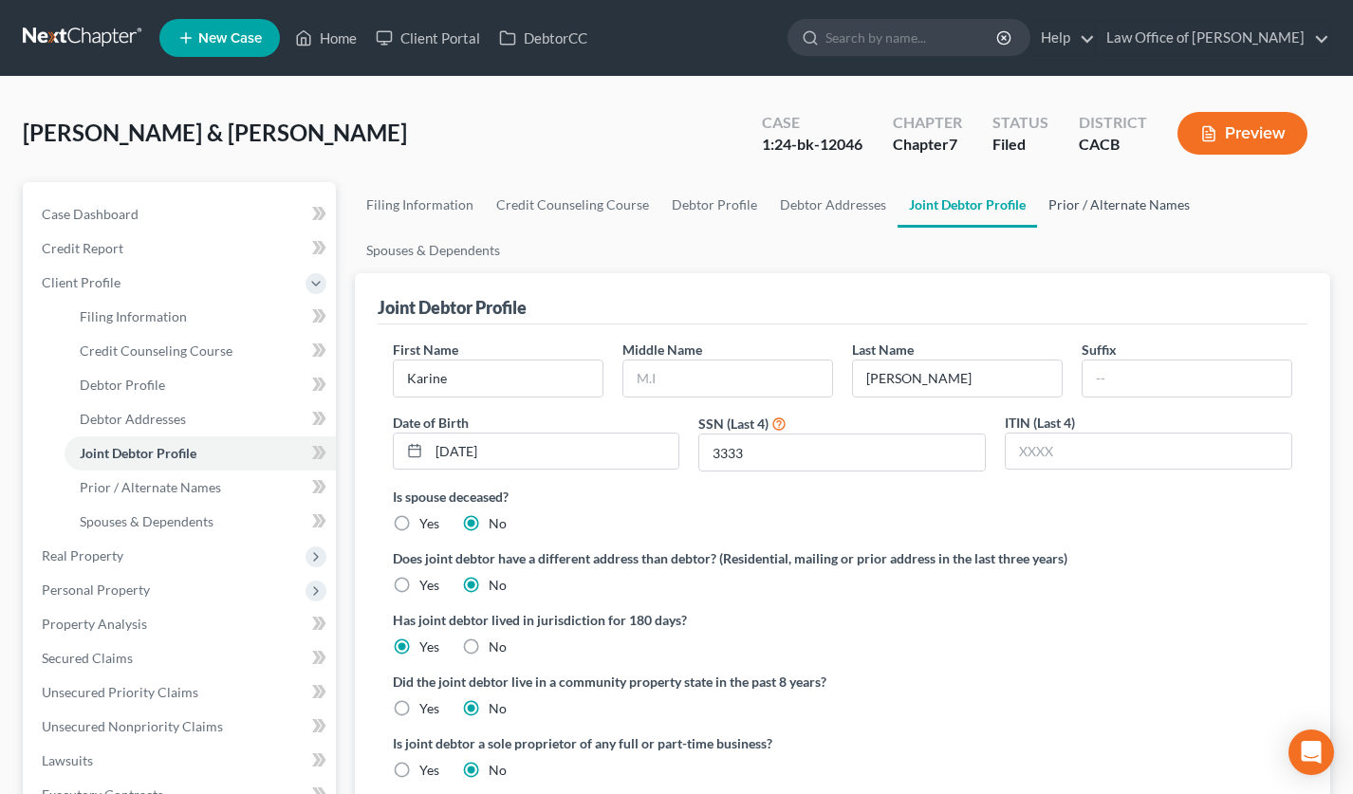
click at [1090, 205] on link "Prior / Alternate Names" at bounding box center [1119, 205] width 164 height 46
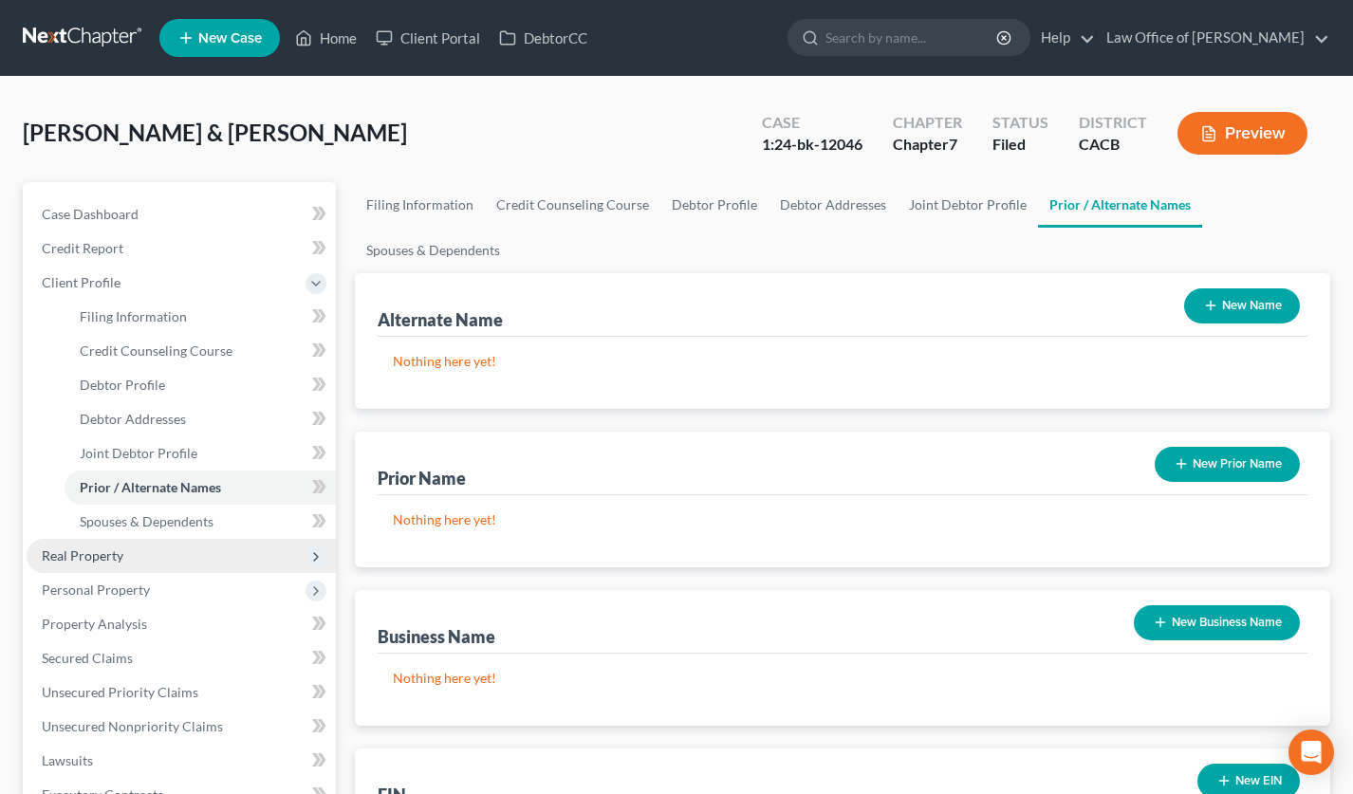
click at [103, 560] on span "Real Property" at bounding box center [83, 556] width 82 height 16
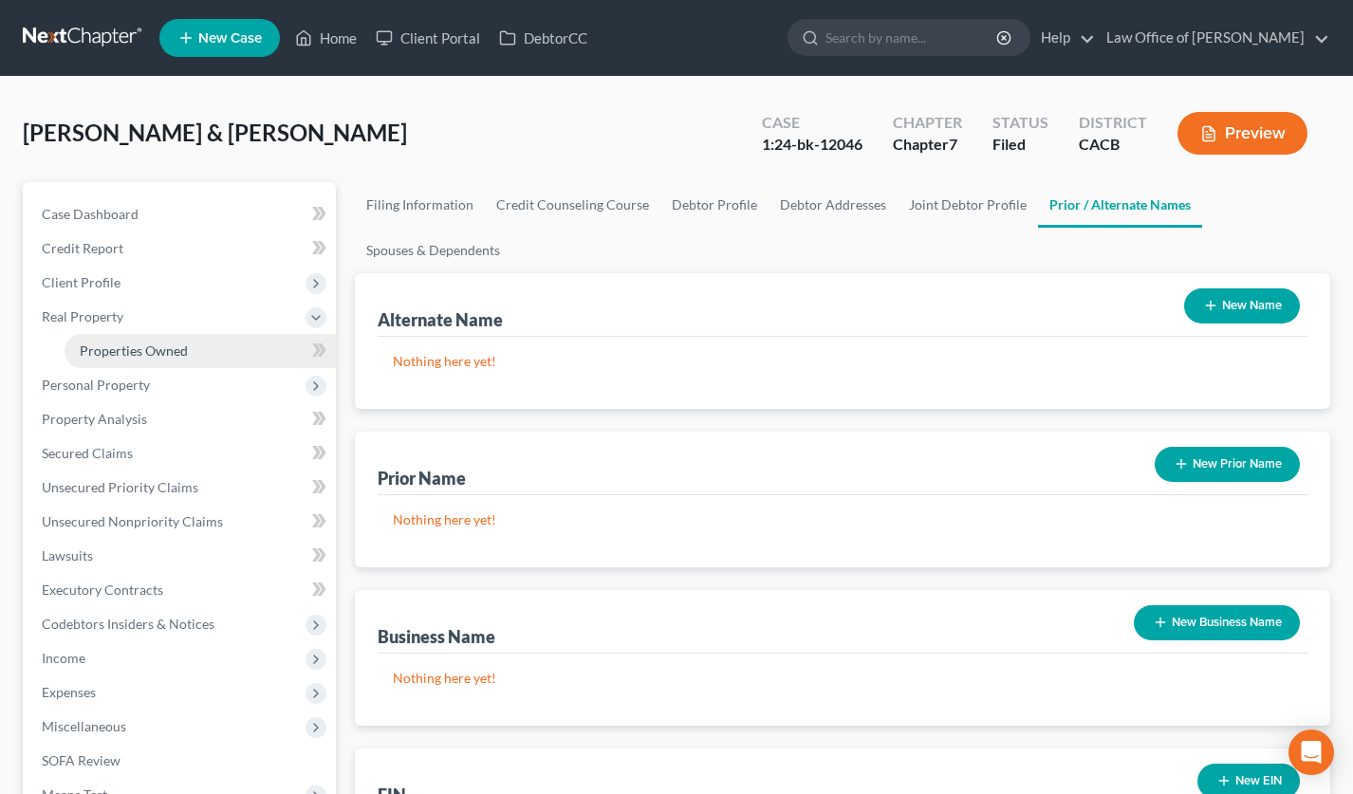
click at [167, 350] on span "Properties Owned" at bounding box center [134, 351] width 108 height 16
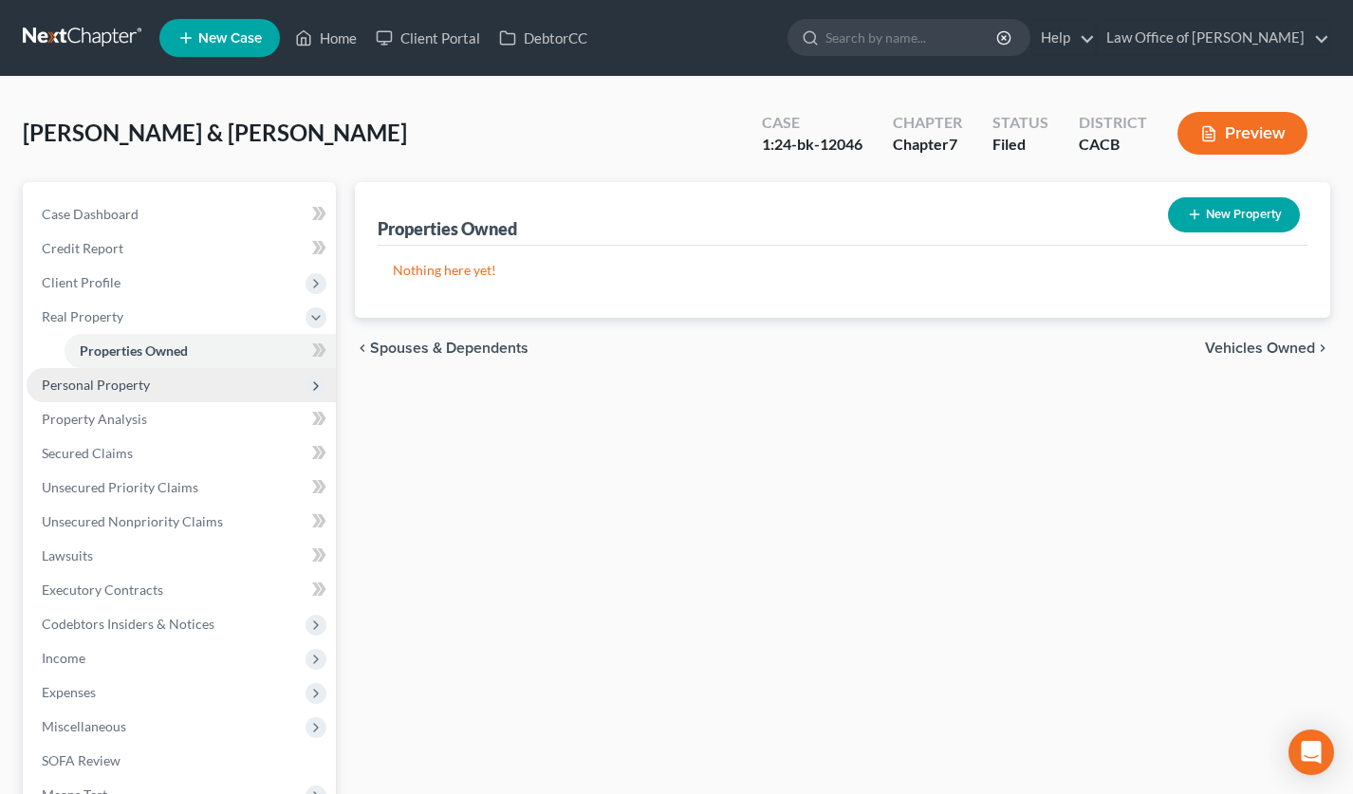
click at [93, 398] on span "Personal Property" at bounding box center [181, 385] width 309 height 34
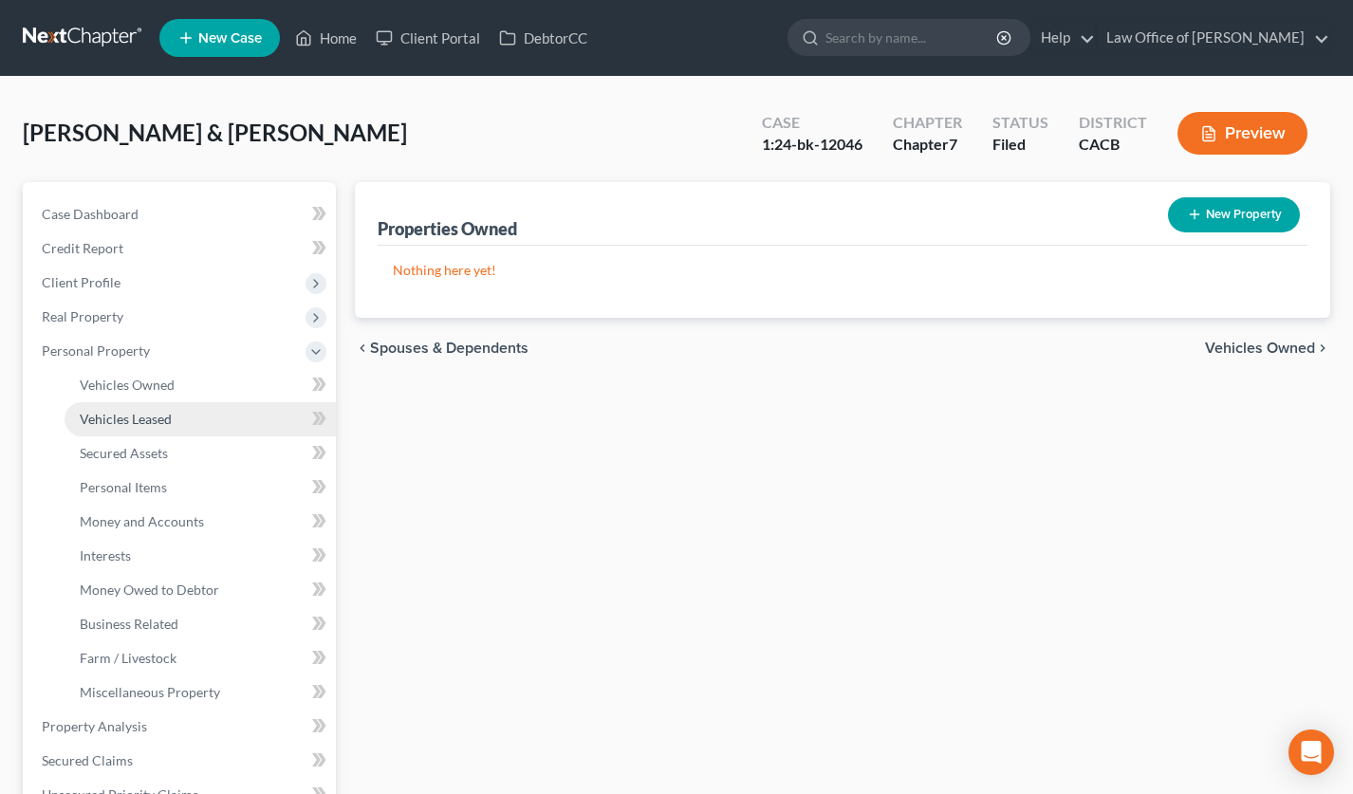
click at [116, 411] on span "Vehicles Leased" at bounding box center [126, 419] width 92 height 16
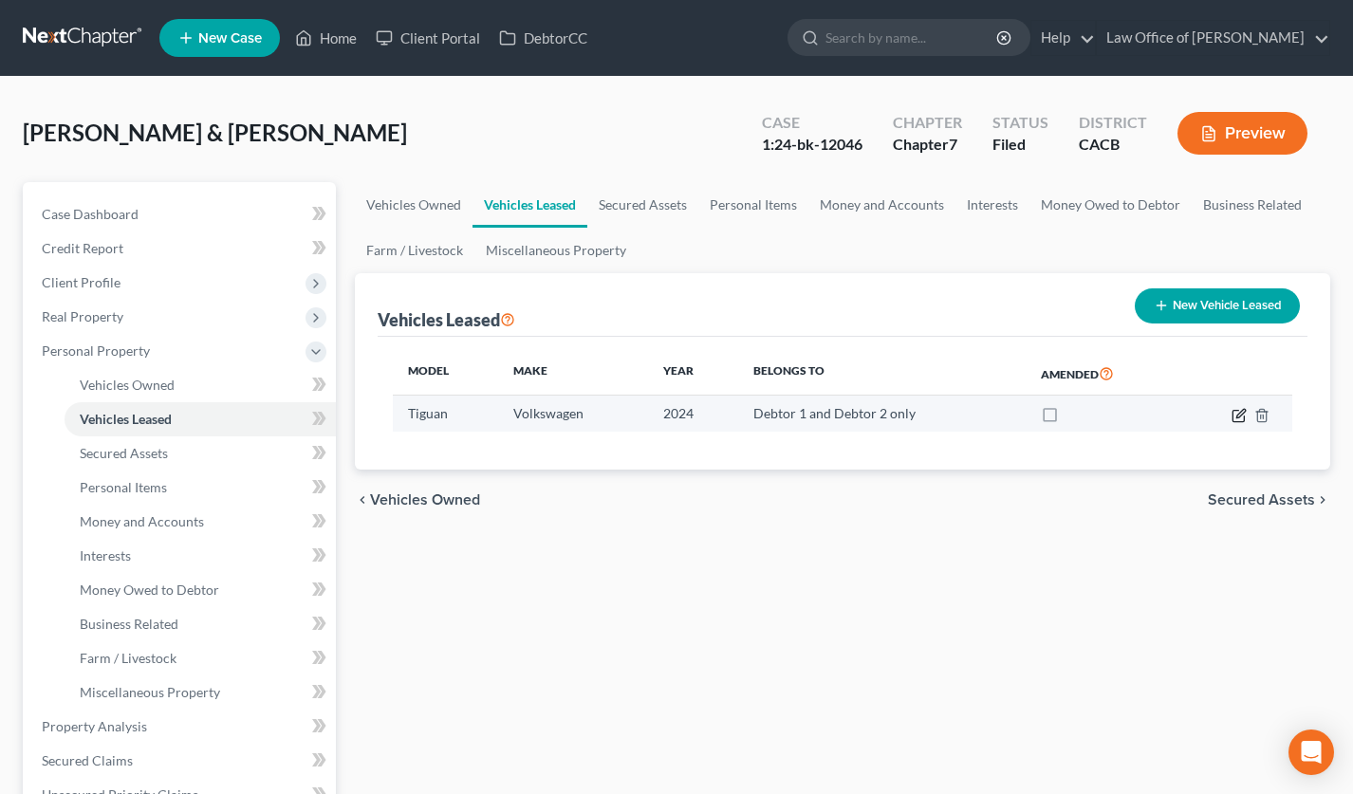
click at [1240, 412] on icon "button" at bounding box center [1241, 413] width 9 height 9
select select "0"
select select "2"
select select "1"
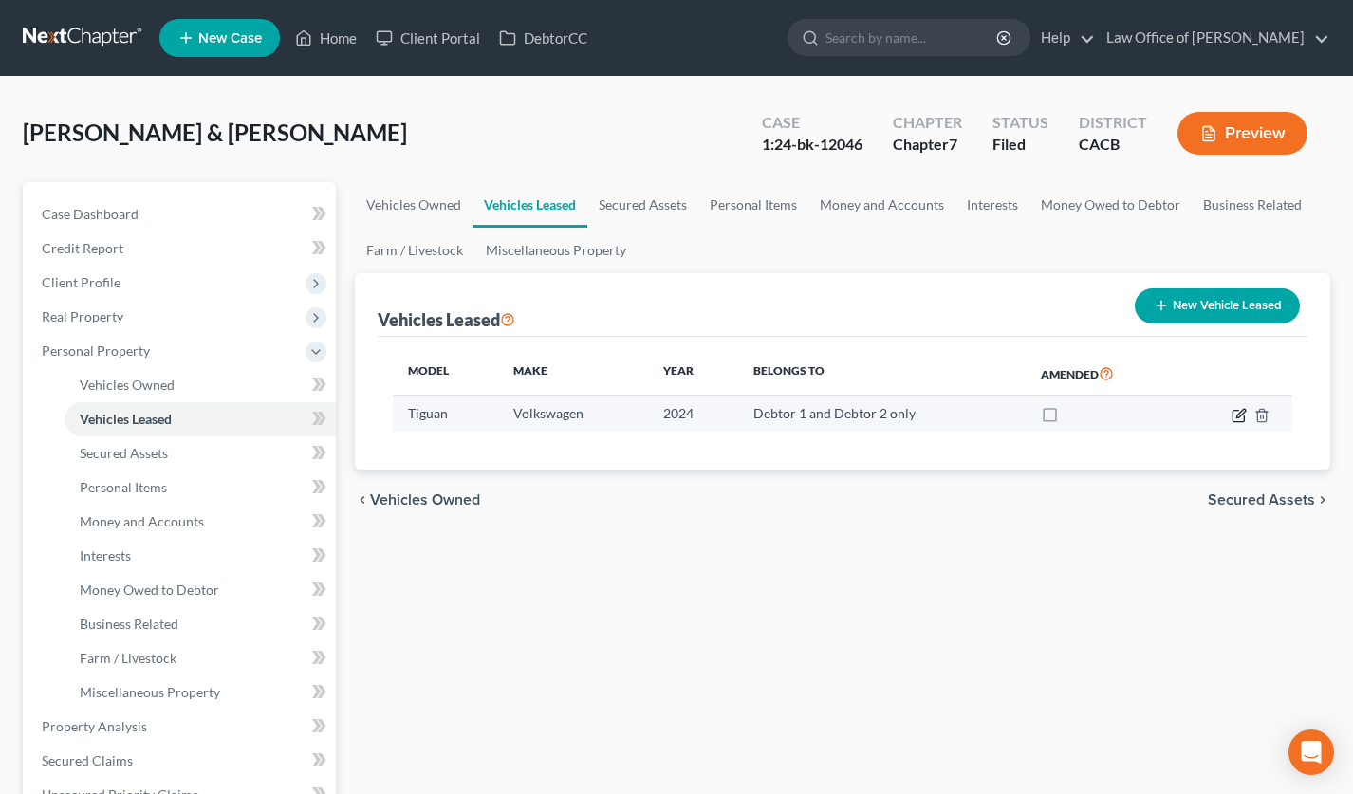
select select "1"
select select "14"
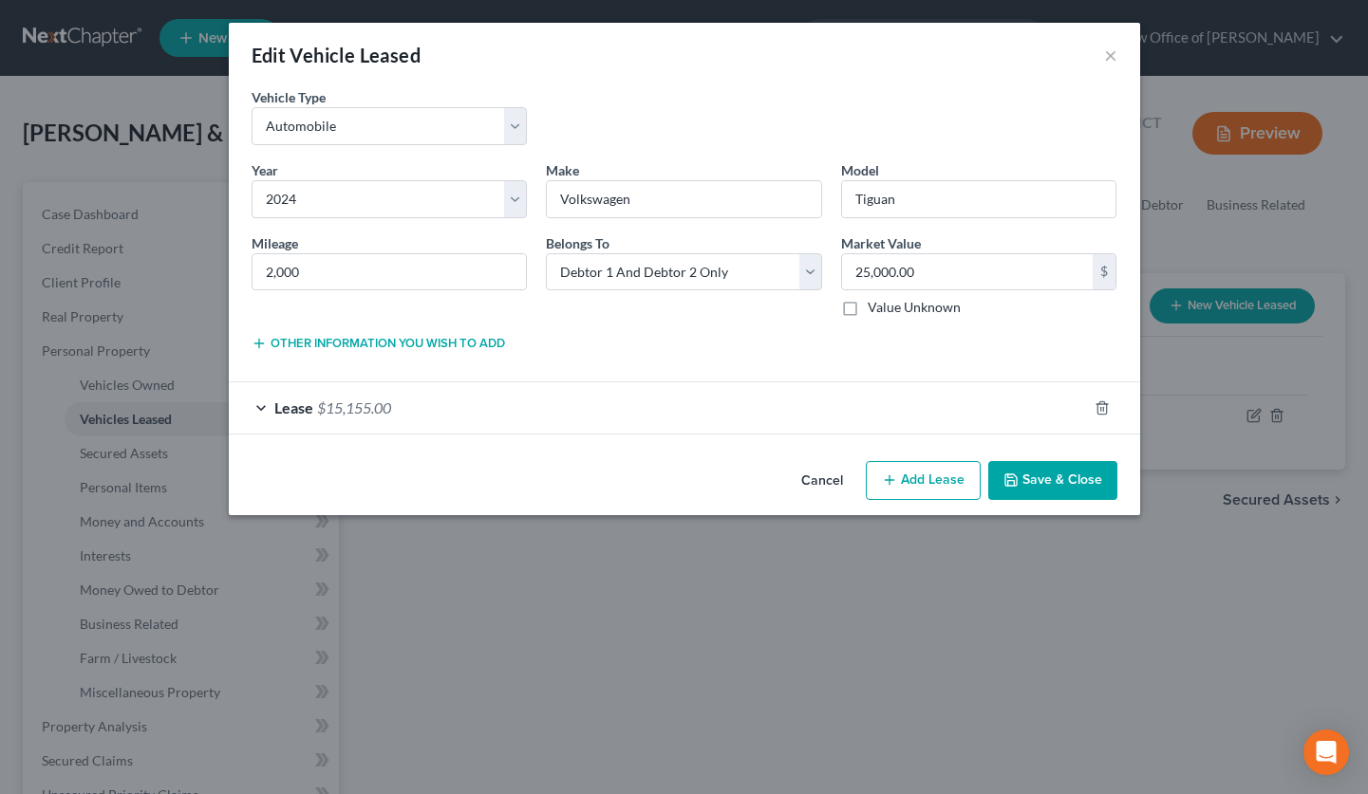
click at [790, 406] on div "Lease $15,155.00" at bounding box center [658, 407] width 858 height 50
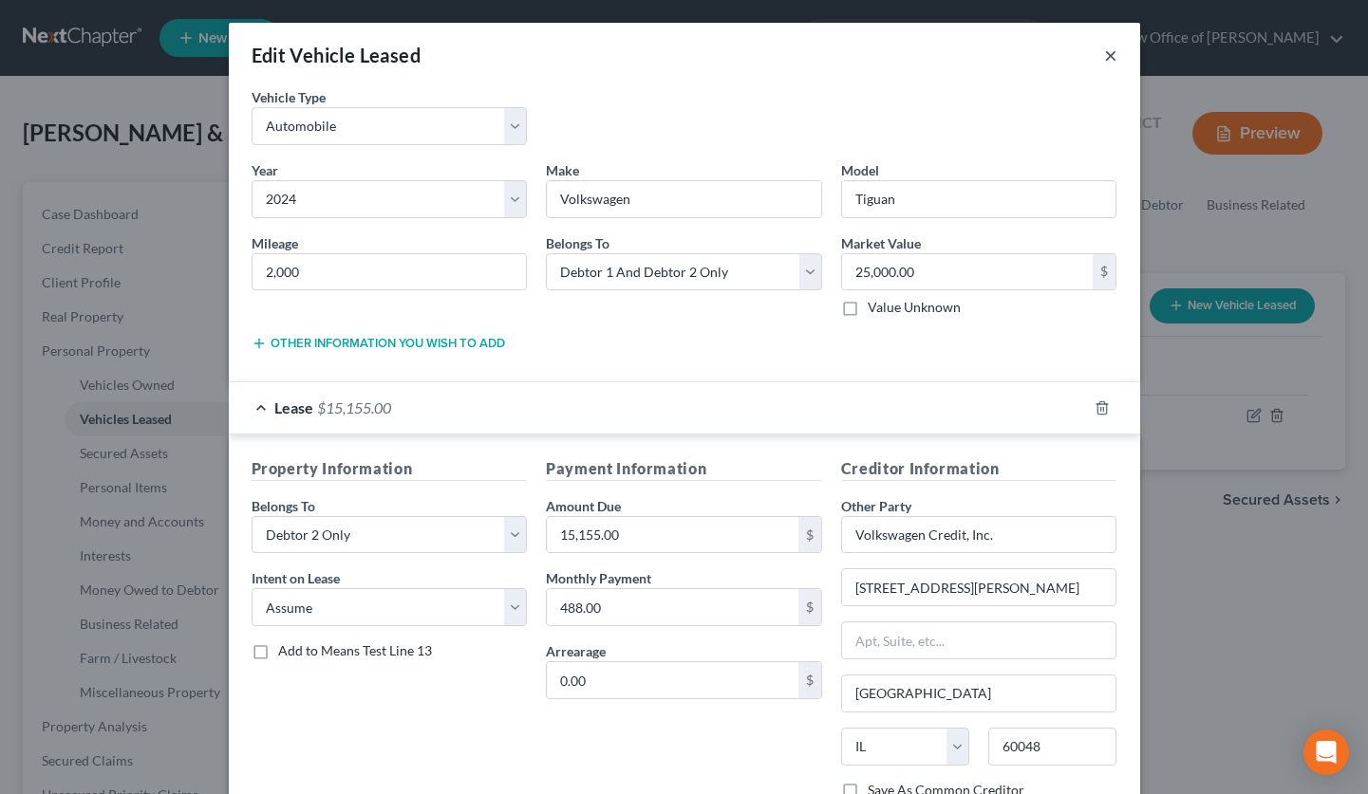
click at [1104, 56] on button "×" at bounding box center [1110, 55] width 13 height 23
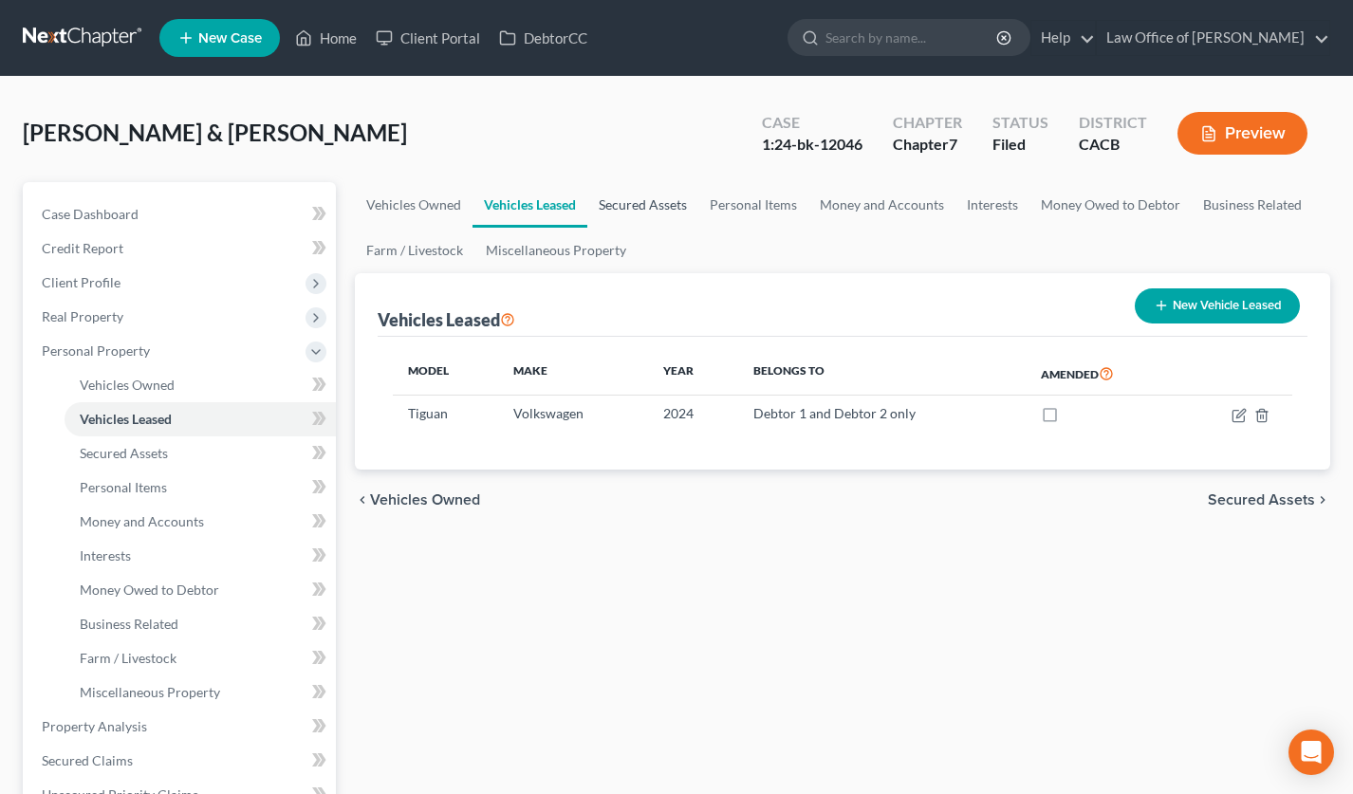
click at [638, 211] on link "Secured Assets" at bounding box center [642, 205] width 111 height 46
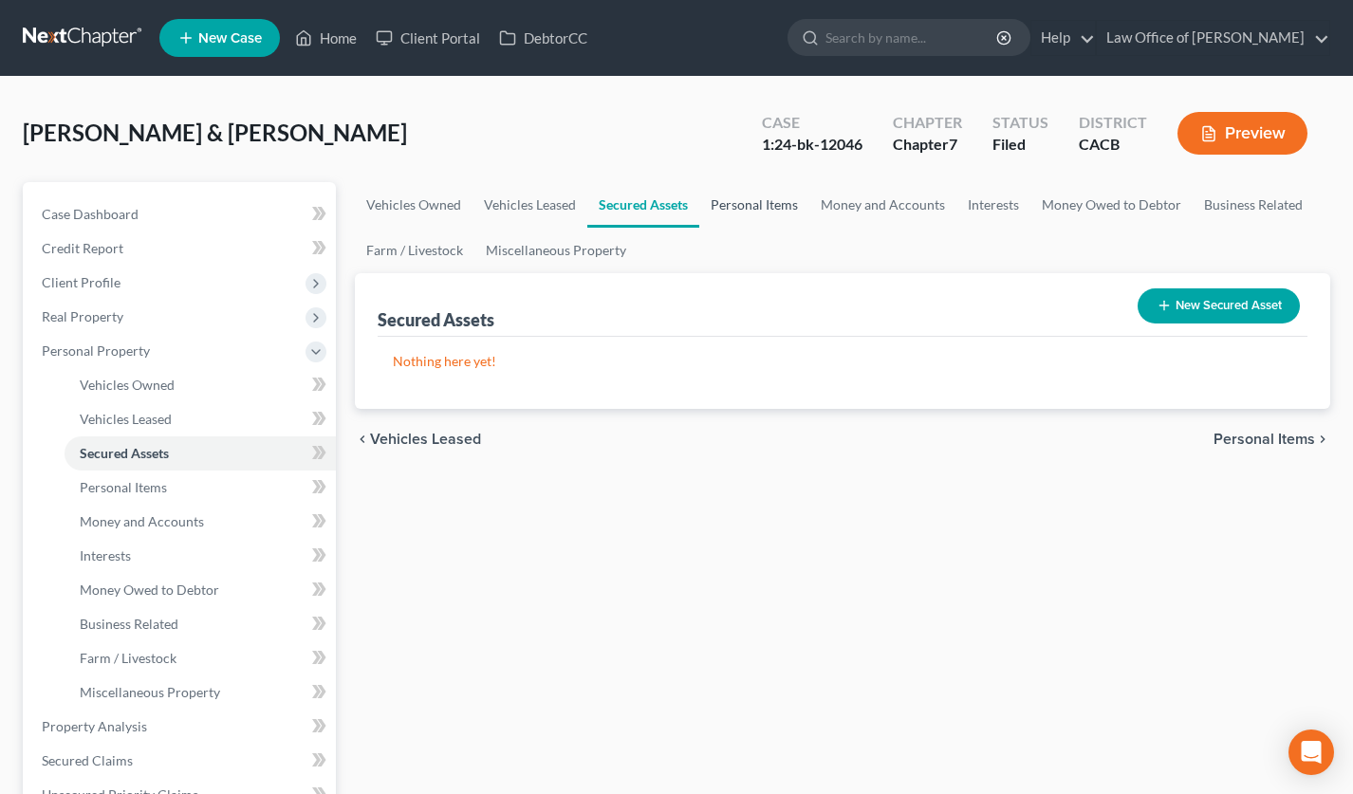
click at [754, 215] on link "Personal Items" at bounding box center [754, 205] width 110 height 46
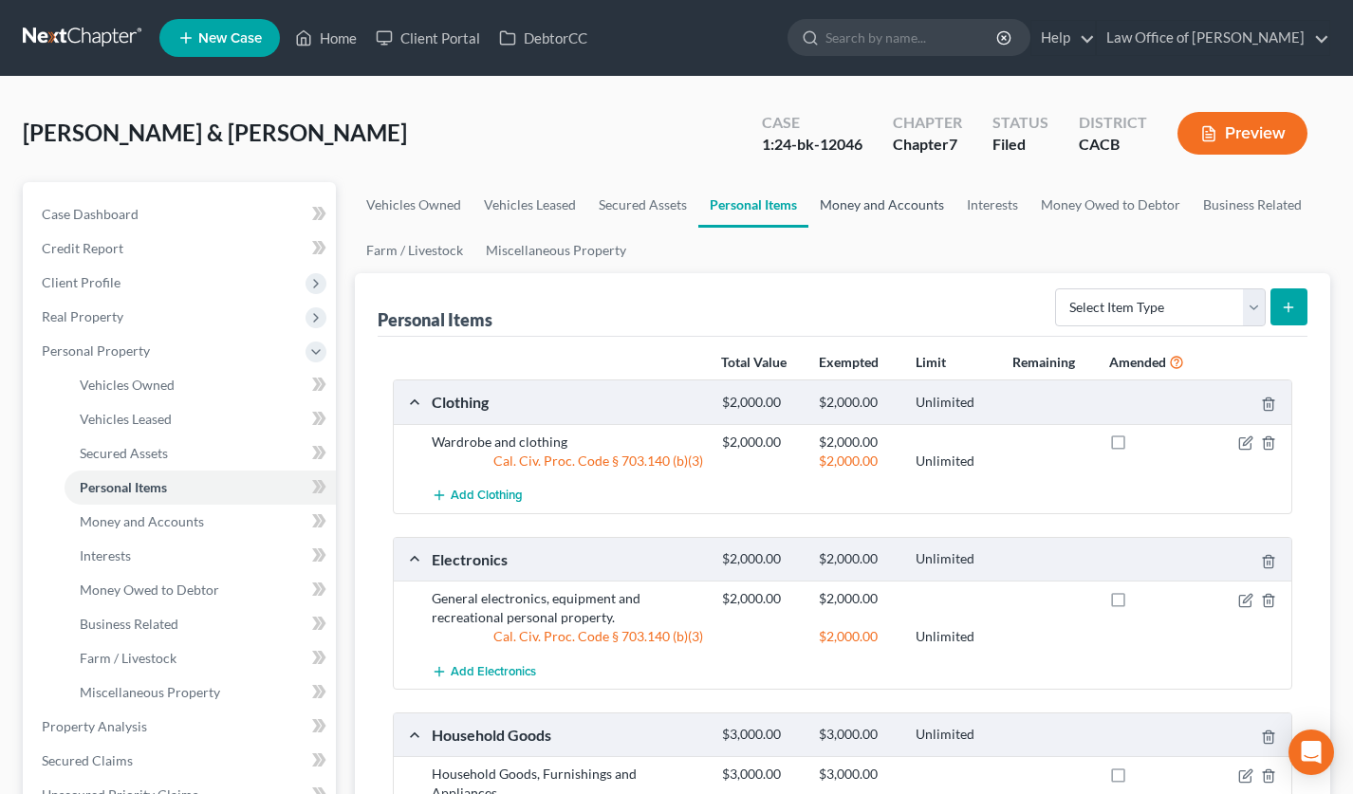
click at [872, 192] on link "Money and Accounts" at bounding box center [882, 205] width 147 height 46
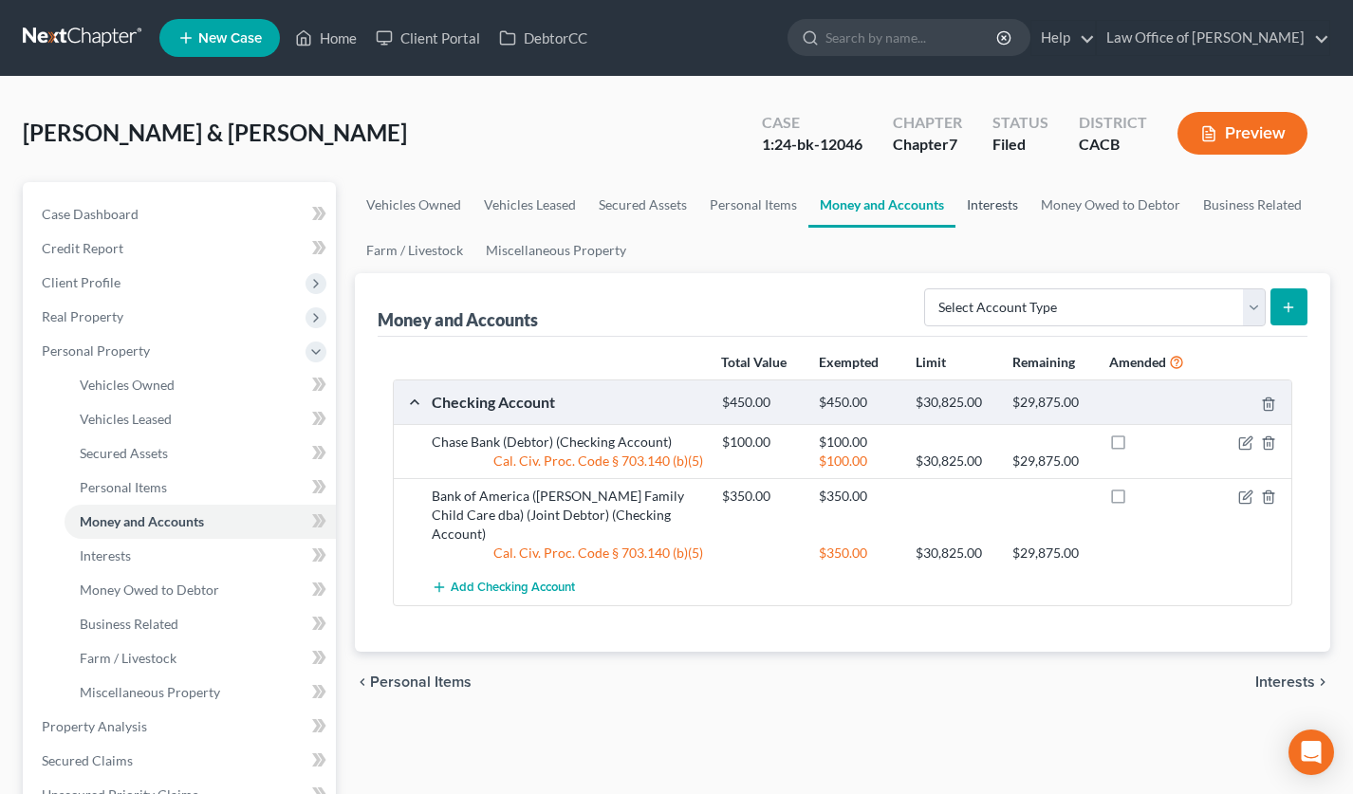
click at [1011, 205] on link "Interests" at bounding box center [993, 205] width 74 height 46
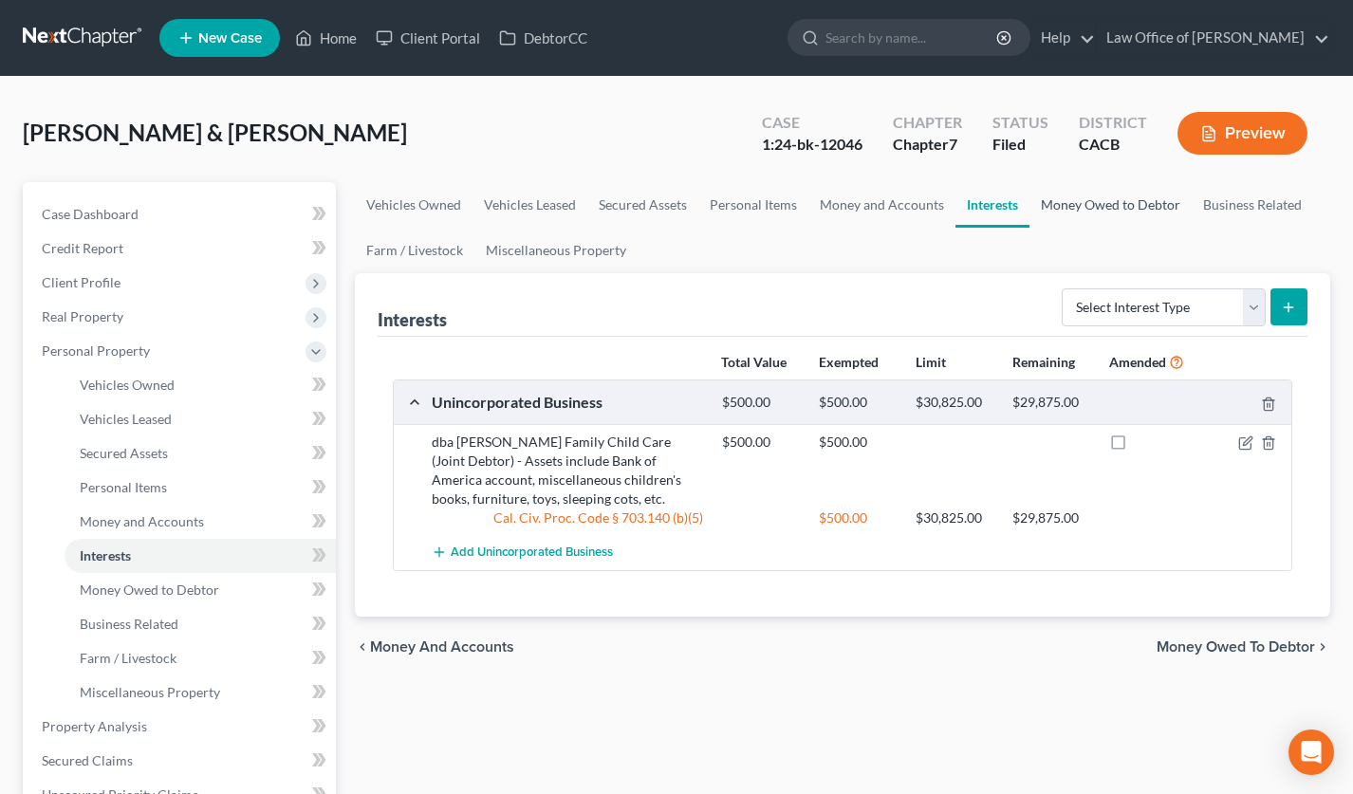
click at [1092, 206] on link "Money Owed to Debtor" at bounding box center [1111, 205] width 162 height 46
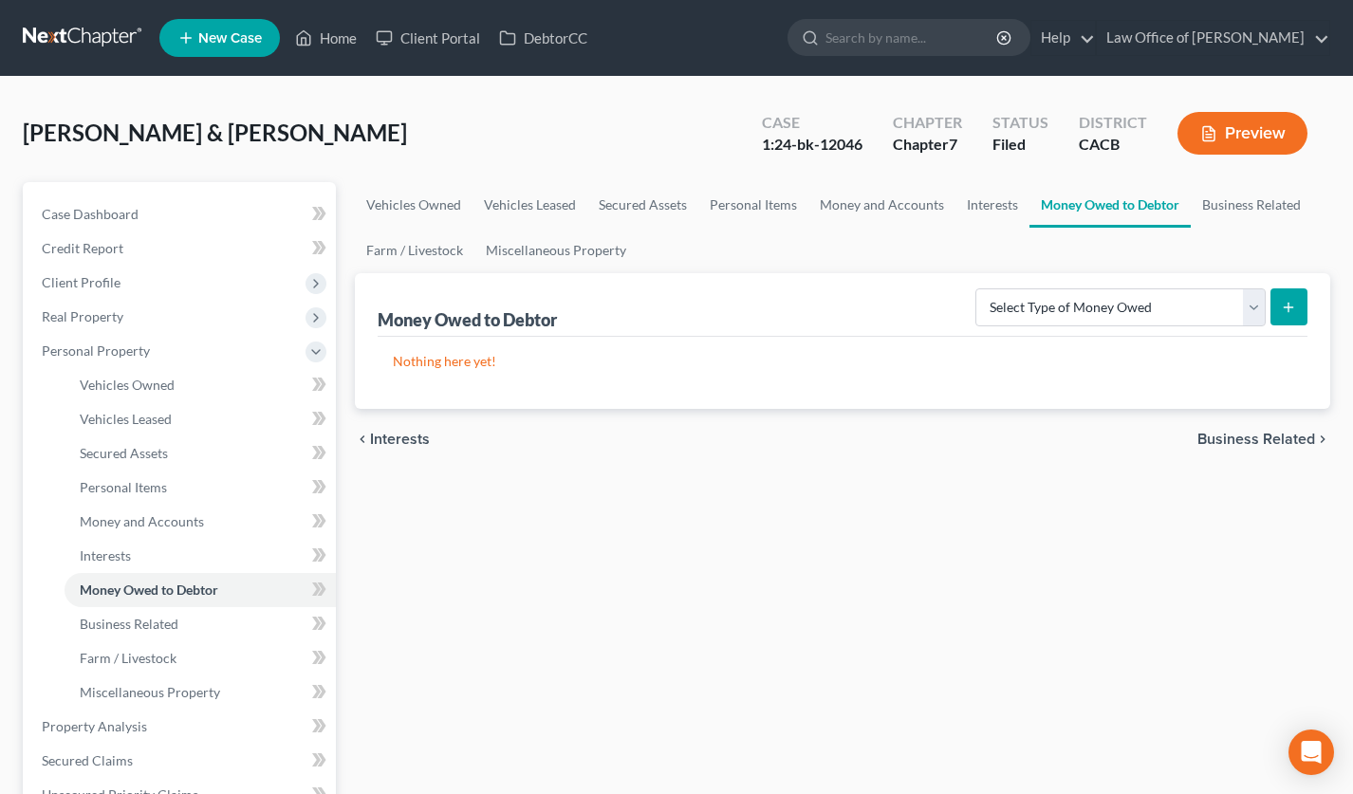
scroll to position [233, 0]
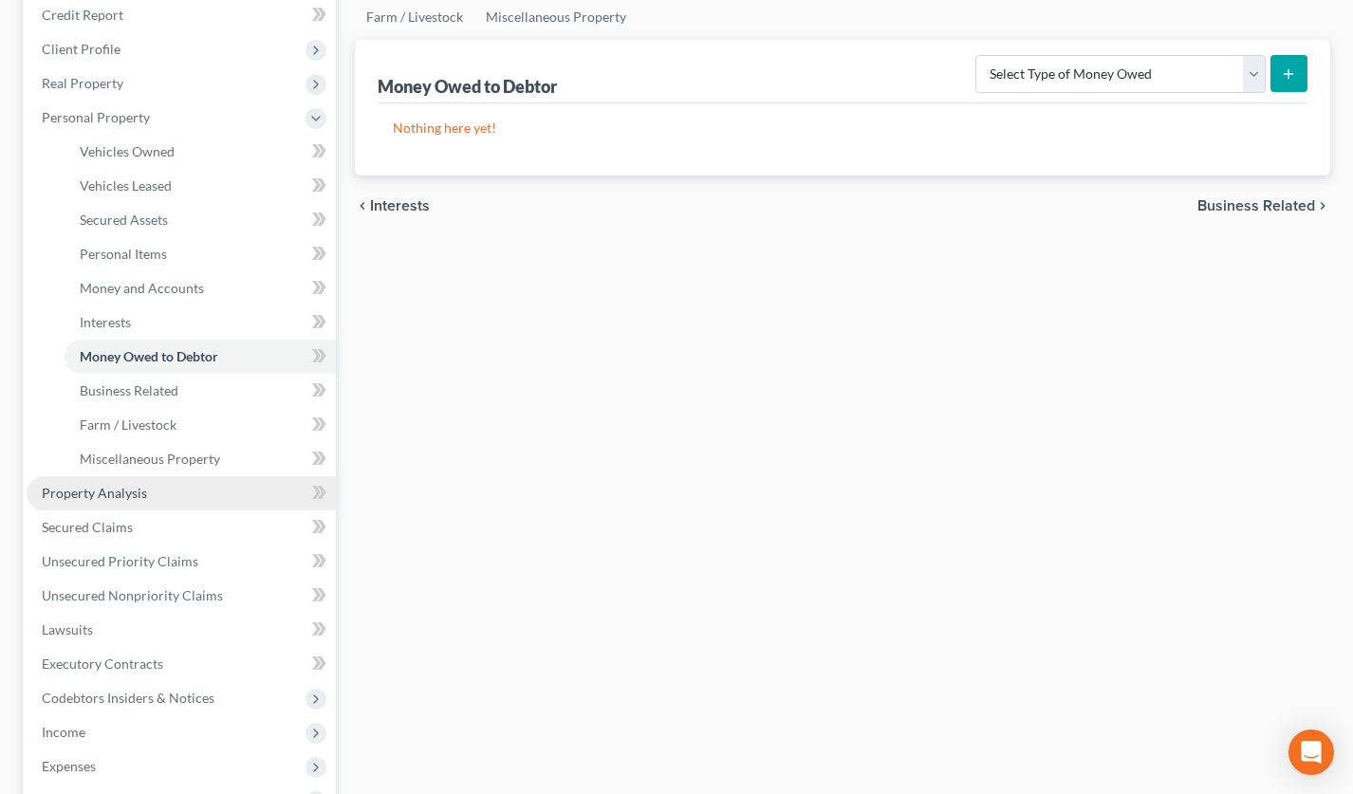
click at [159, 489] on link "Property Analysis" at bounding box center [181, 493] width 309 height 34
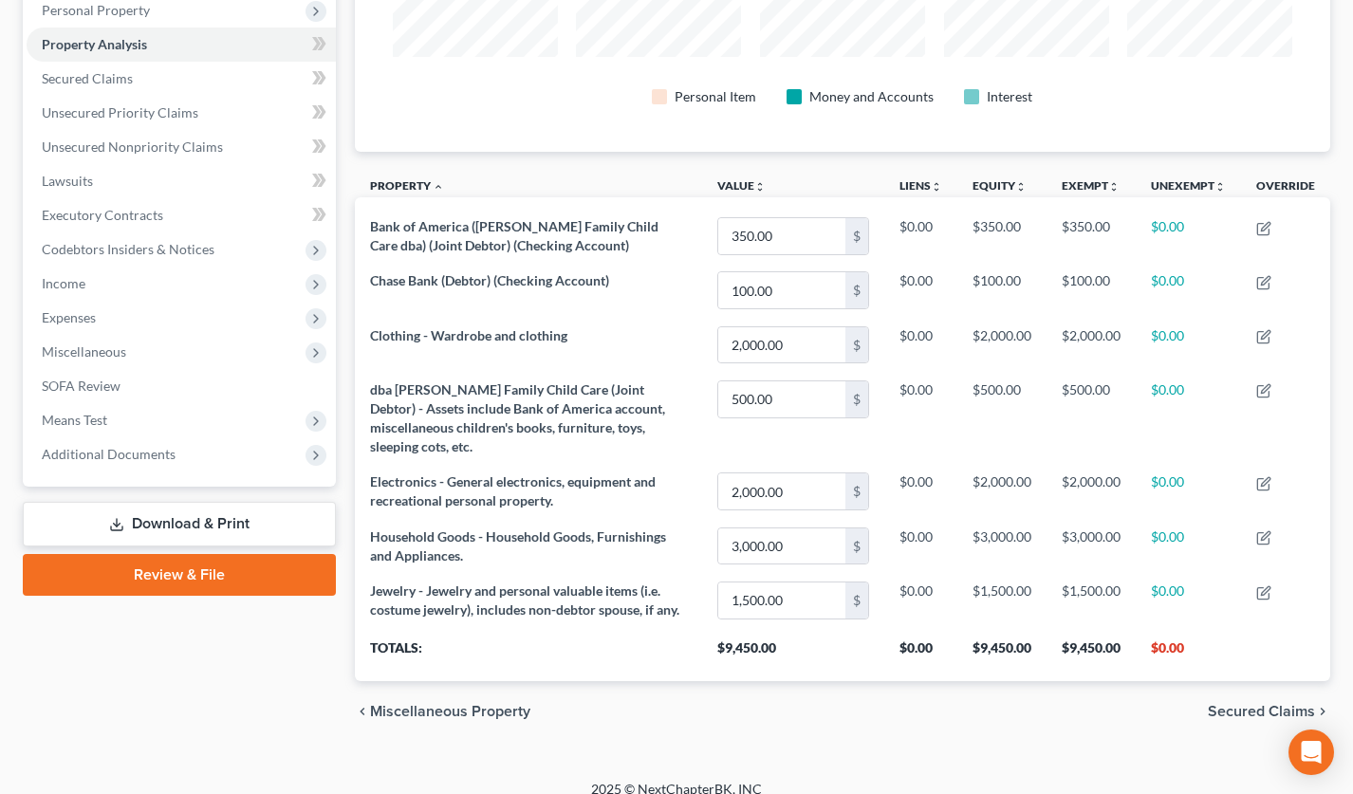
scroll to position [315, 0]
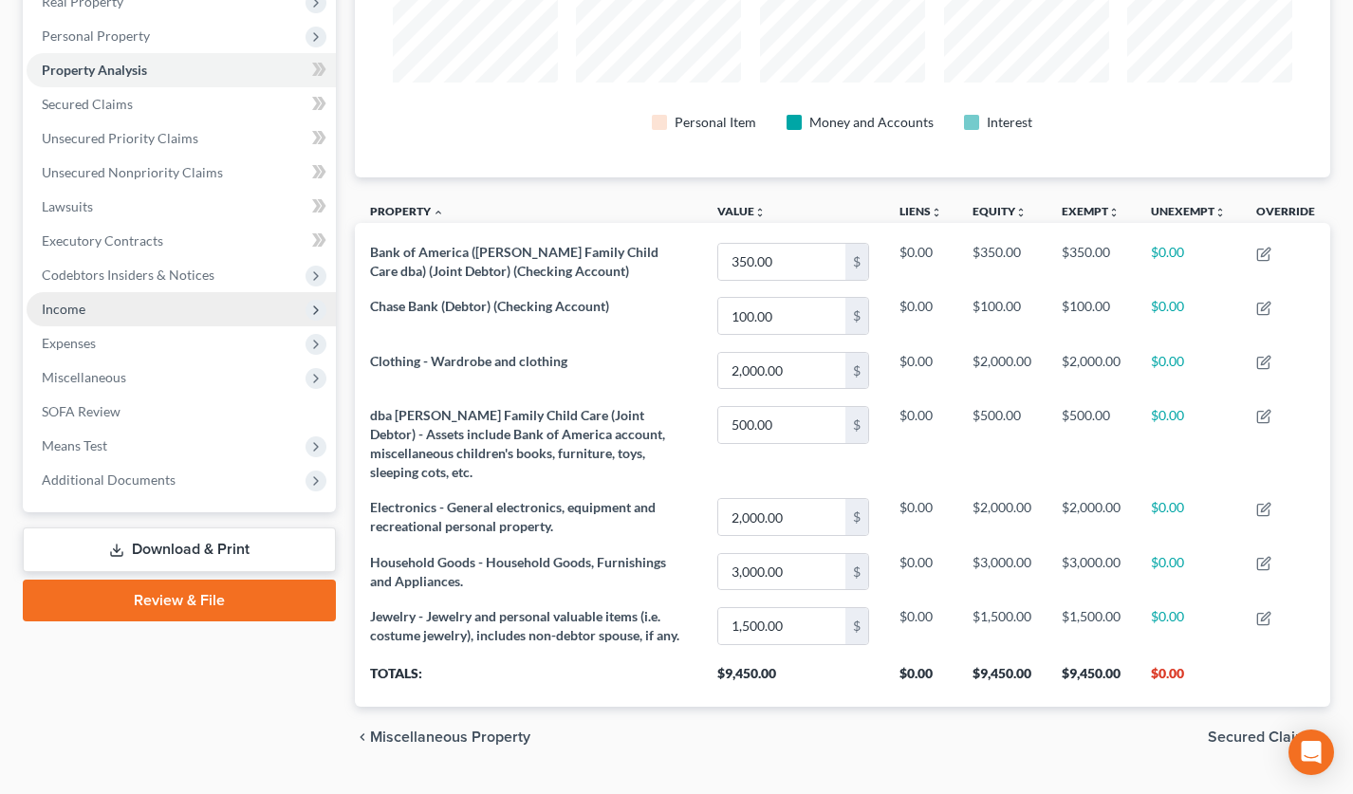
click at [116, 296] on span "Income" at bounding box center [181, 309] width 309 height 34
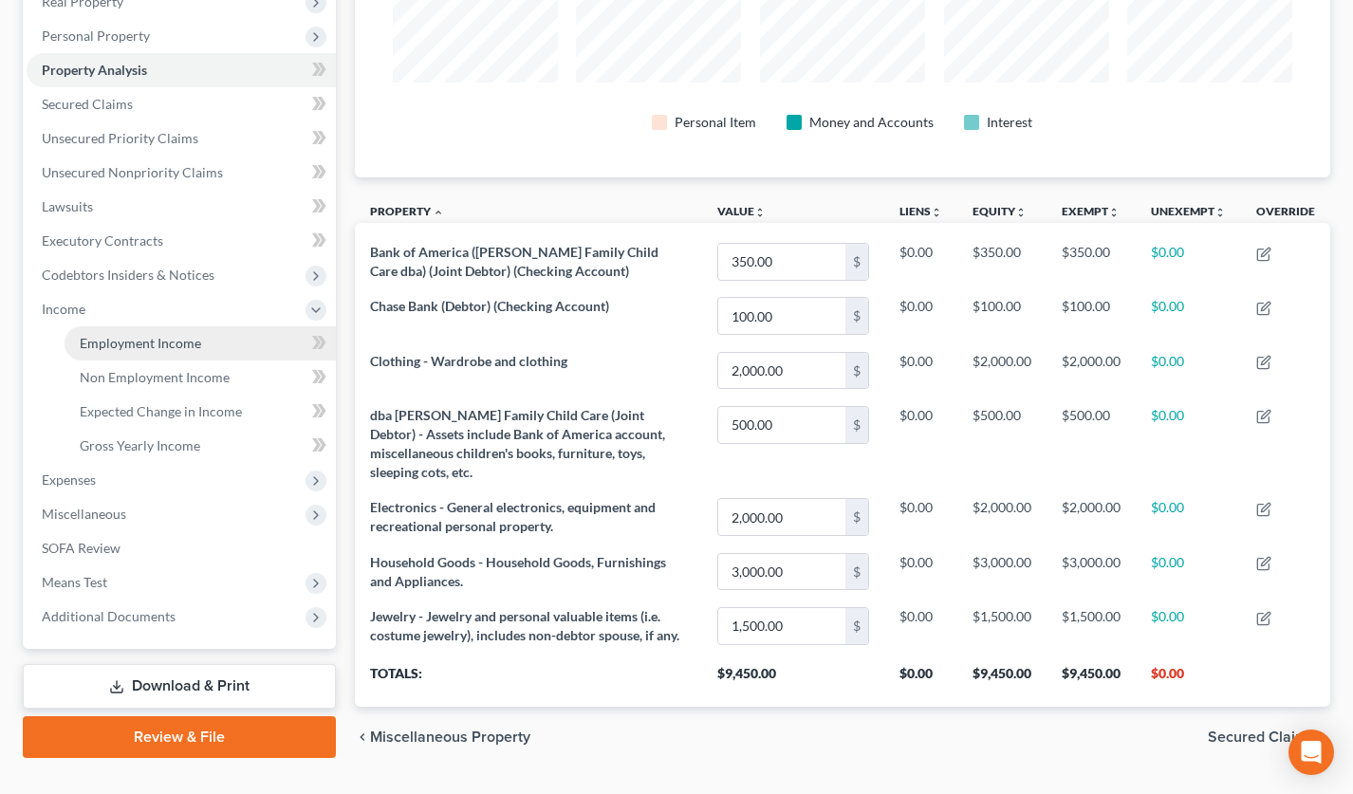
click at [130, 346] on span "Employment Income" at bounding box center [140, 343] width 121 height 16
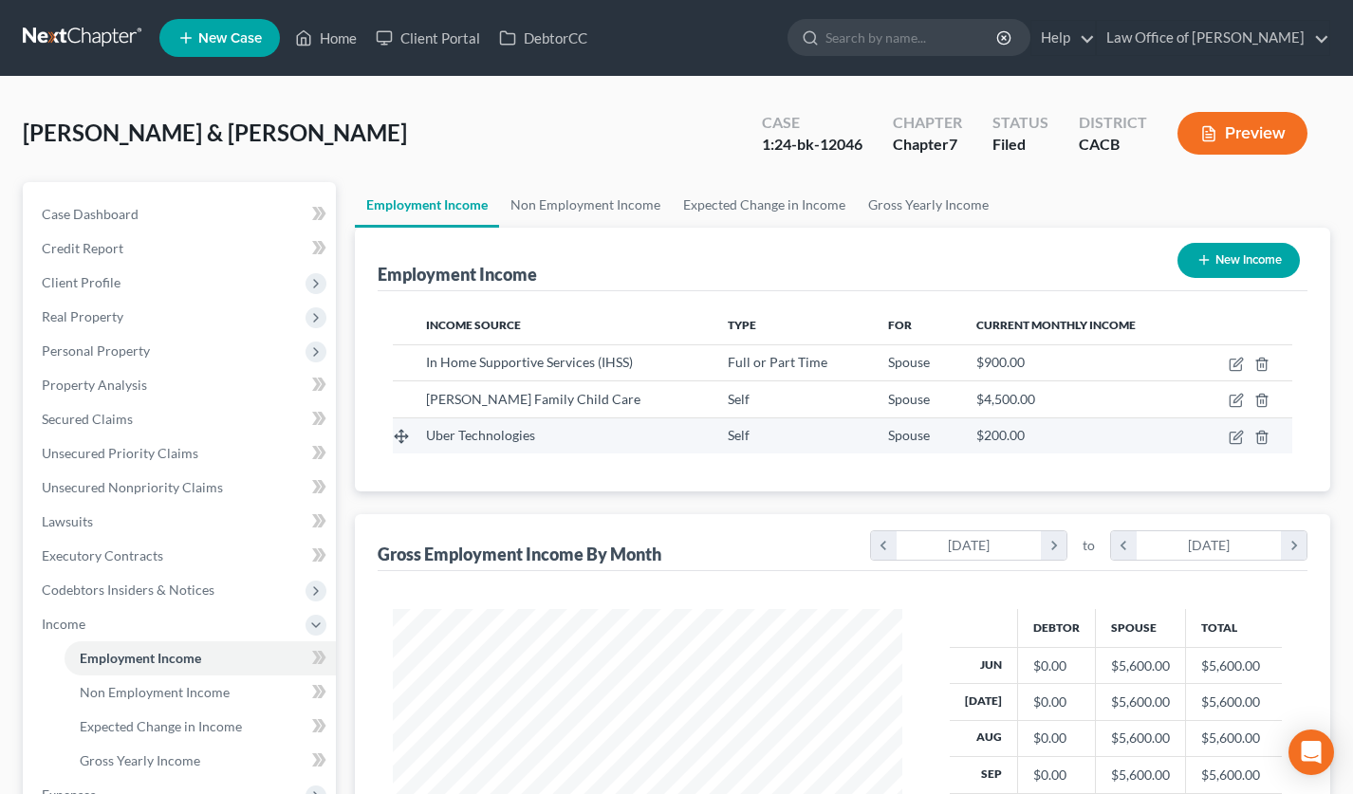
scroll to position [340, 548]
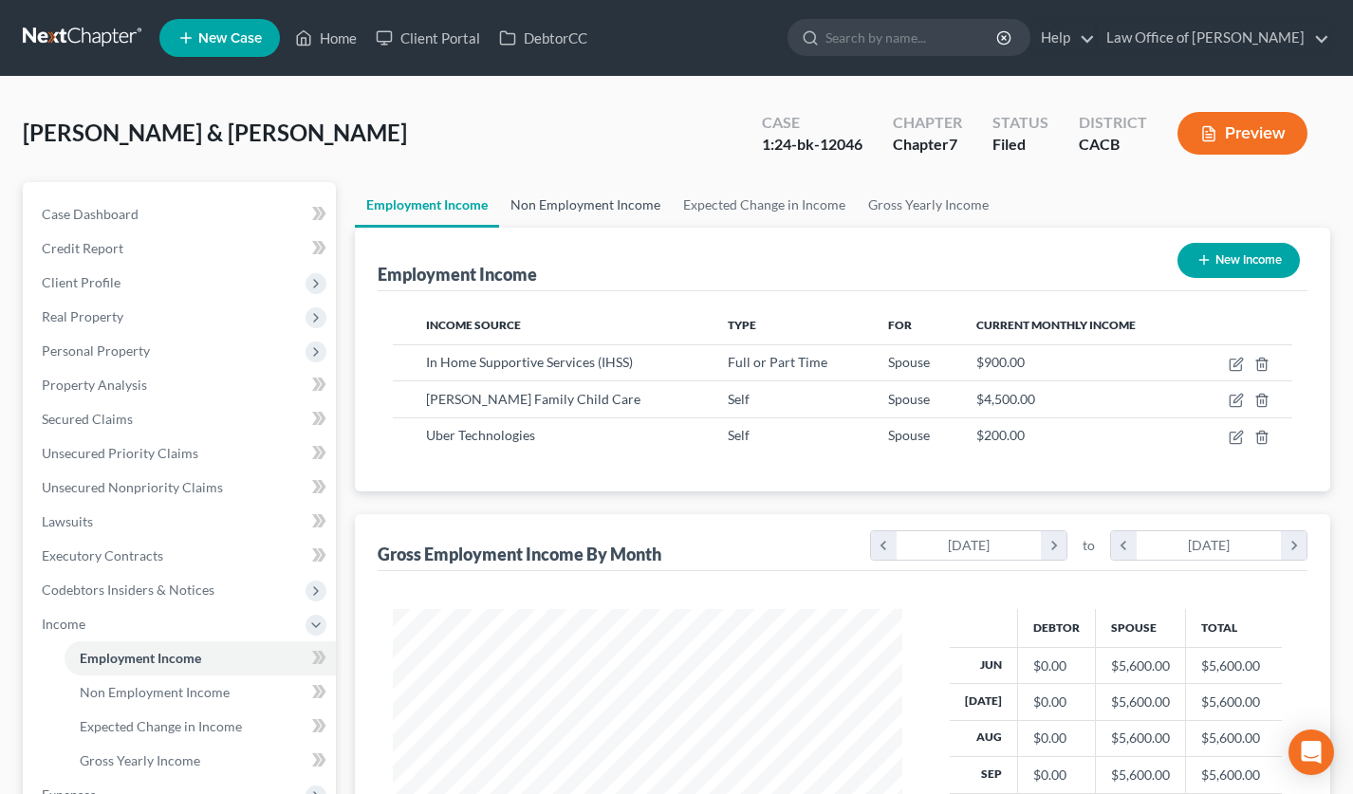
click at [610, 208] on link "Non Employment Income" at bounding box center [585, 205] width 173 height 46
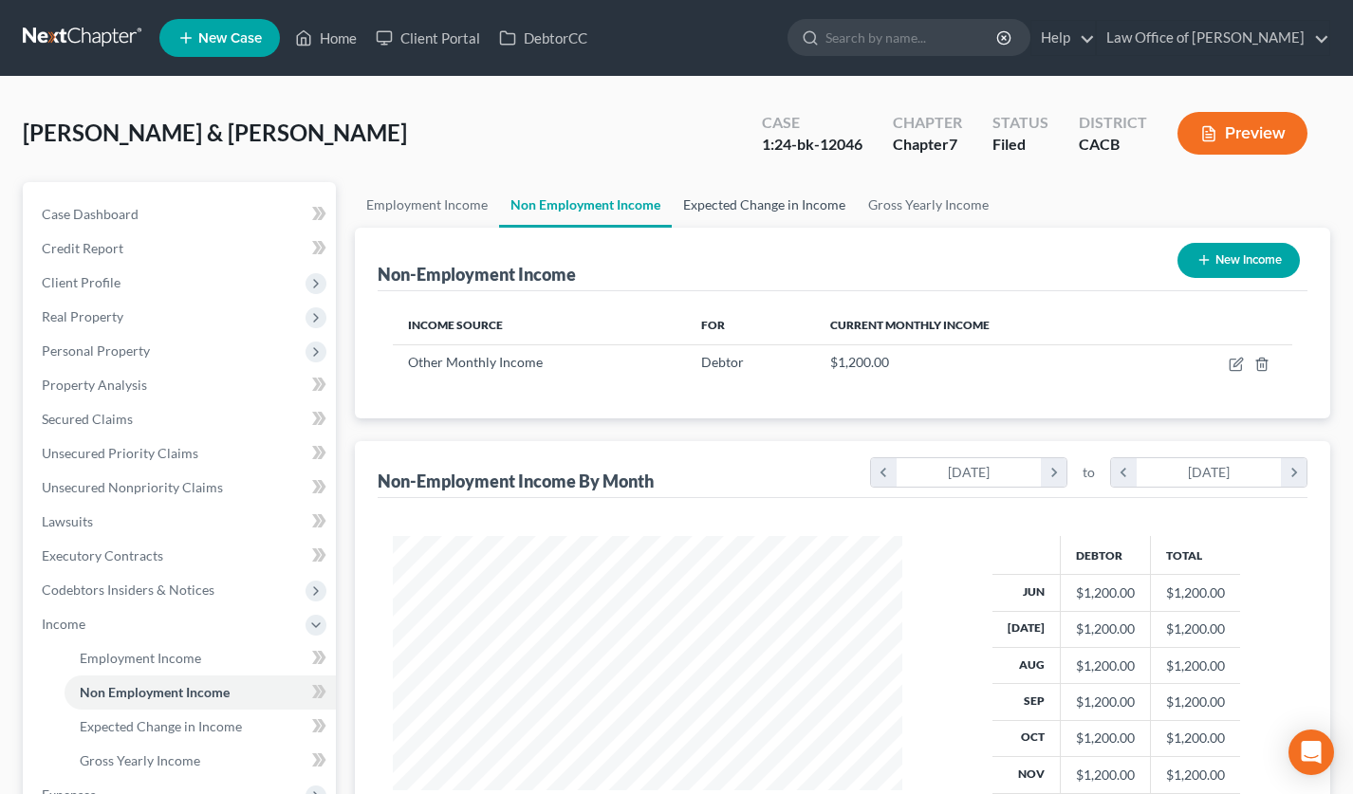
click at [741, 199] on link "Expected Change in Income" at bounding box center [764, 205] width 185 height 46
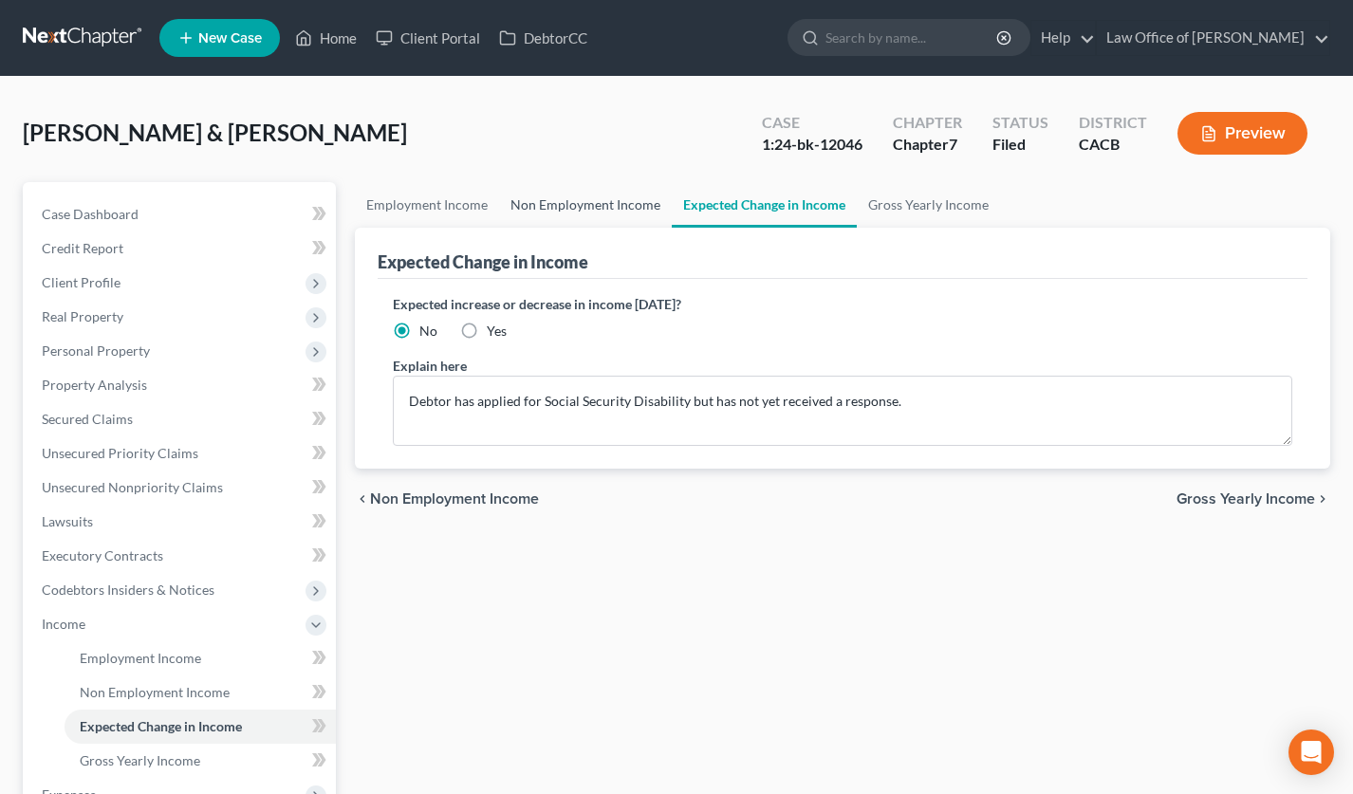
click at [594, 198] on link "Non Employment Income" at bounding box center [585, 205] width 173 height 46
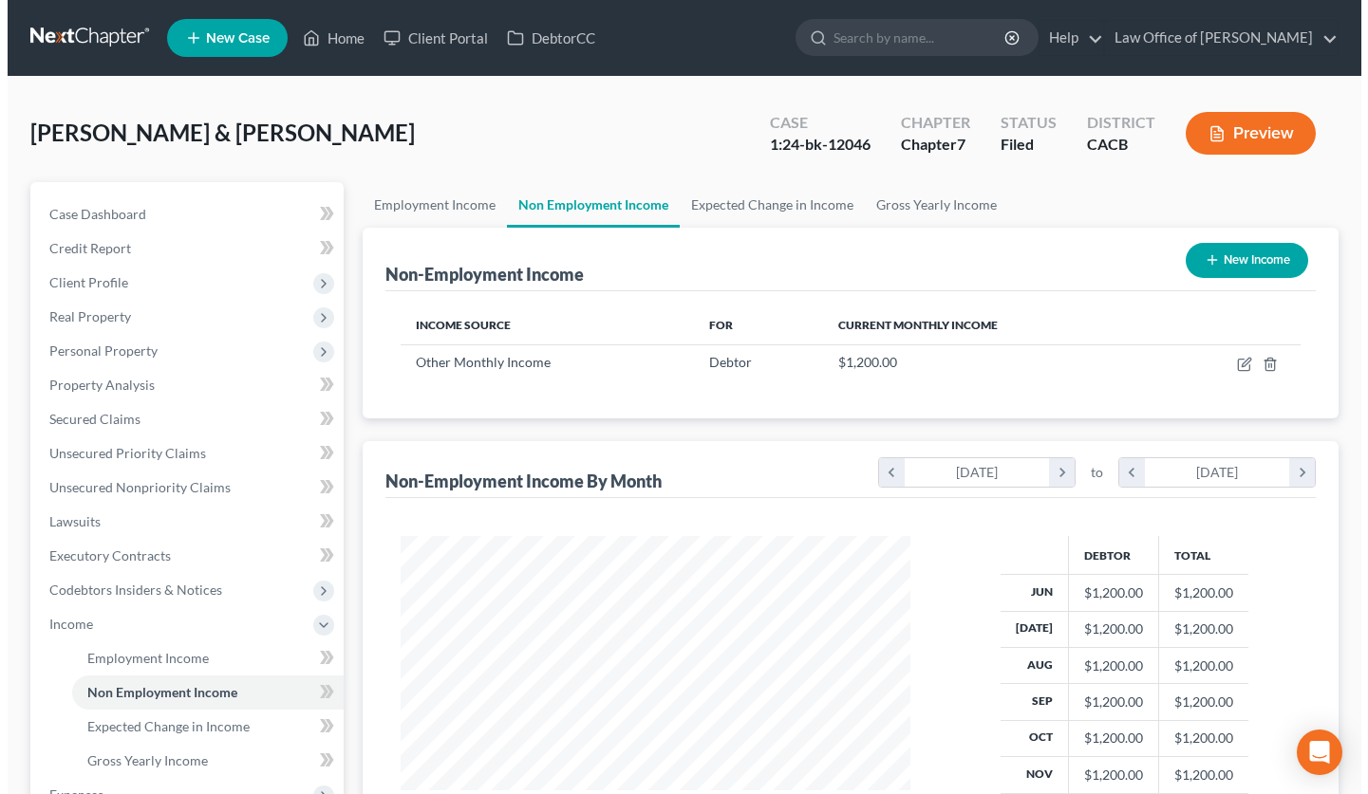
scroll to position [340, 548]
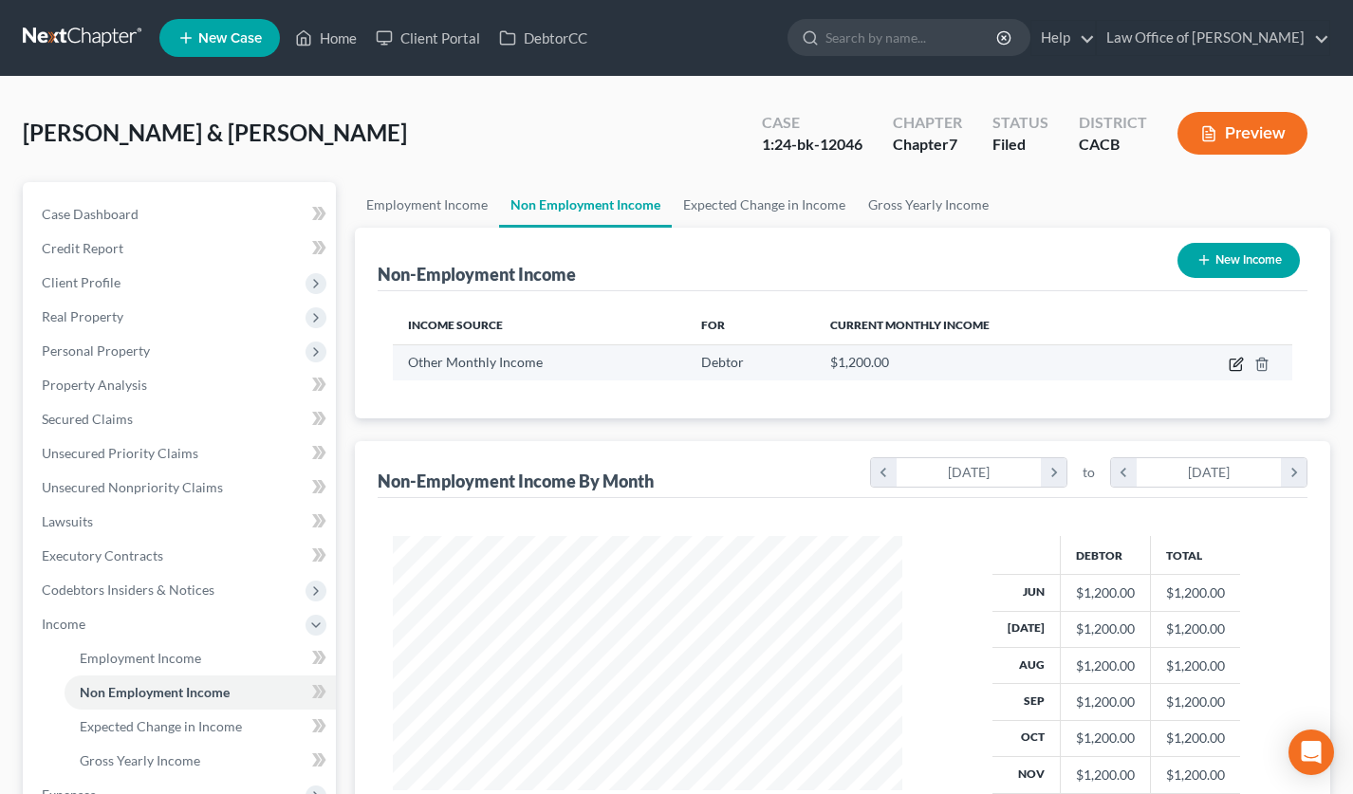
click at [1236, 363] on icon "button" at bounding box center [1238, 362] width 9 height 9
select select "13"
select select "0"
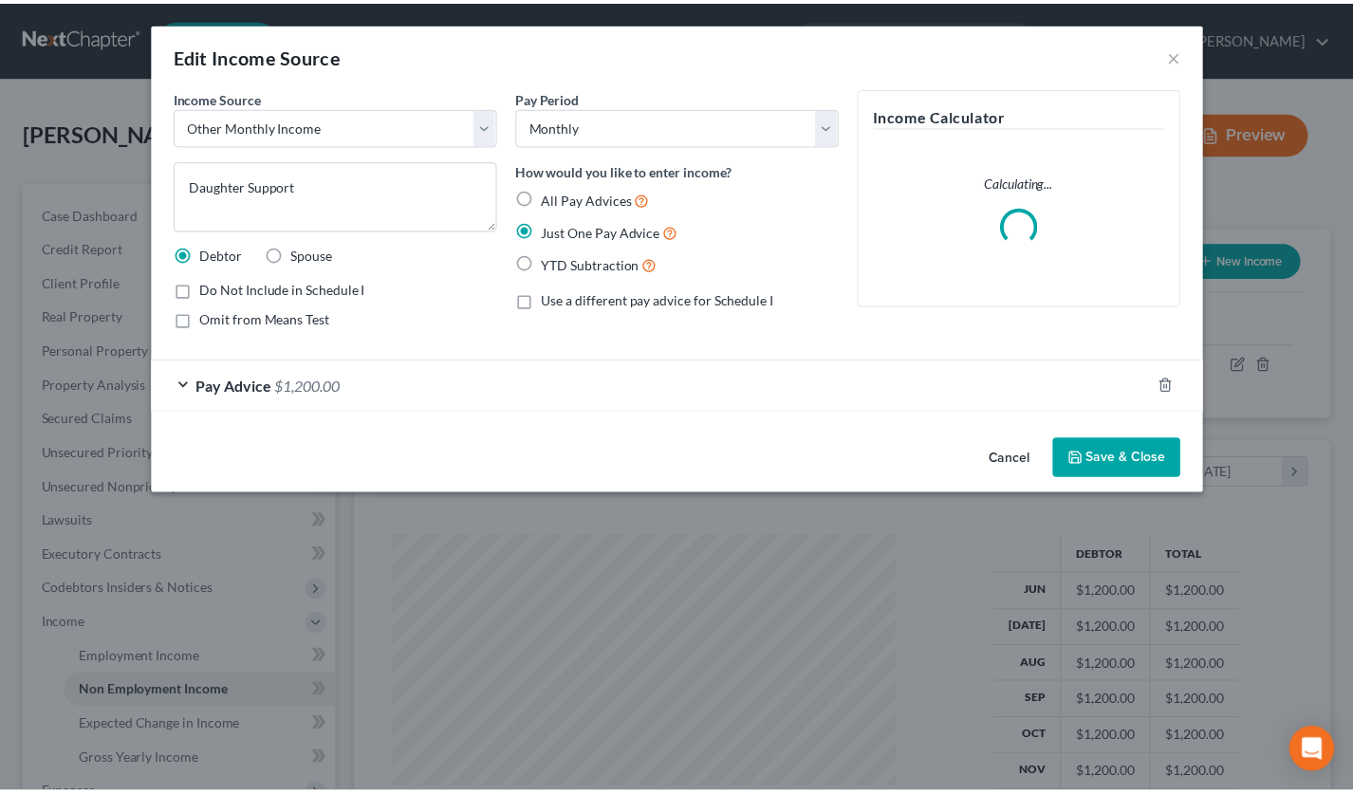
scroll to position [340, 553]
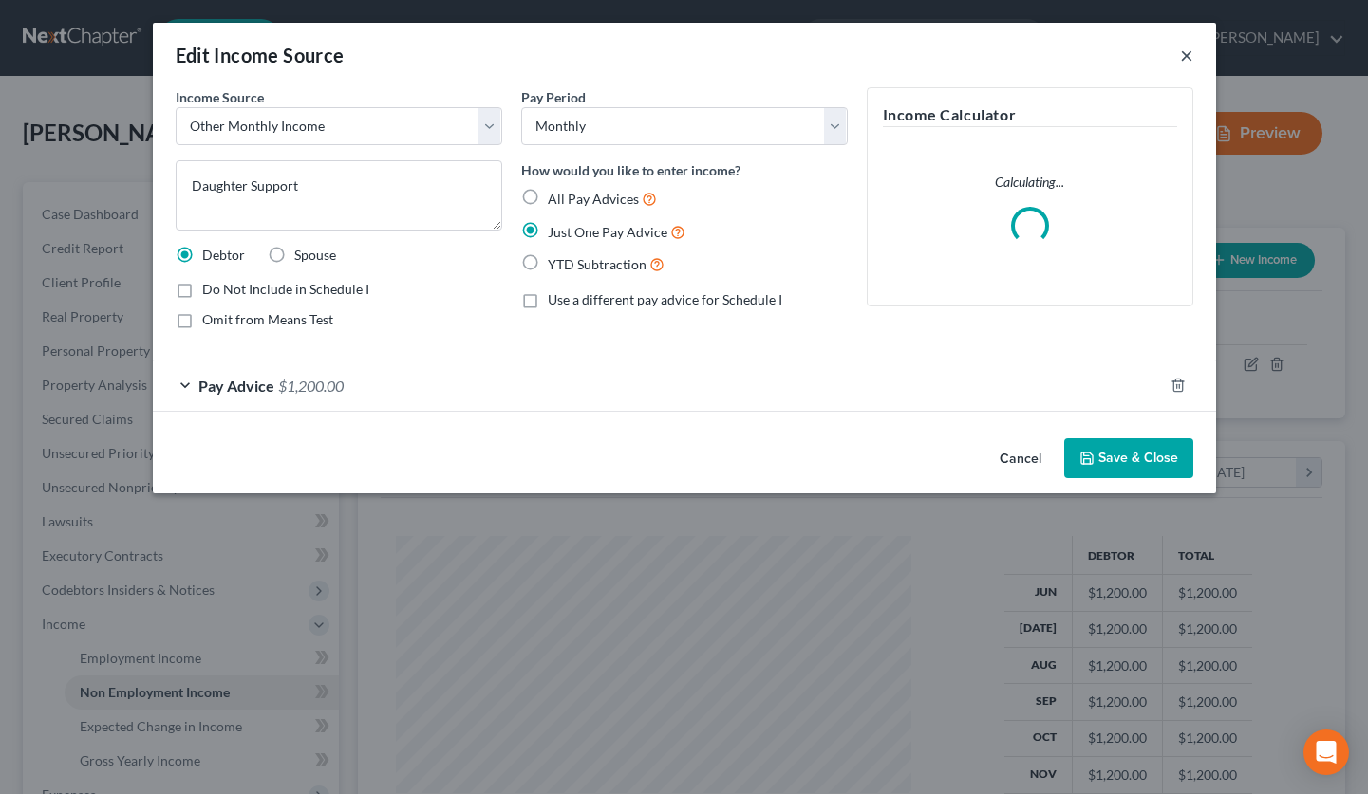
click at [1186, 51] on button "×" at bounding box center [1186, 55] width 13 height 23
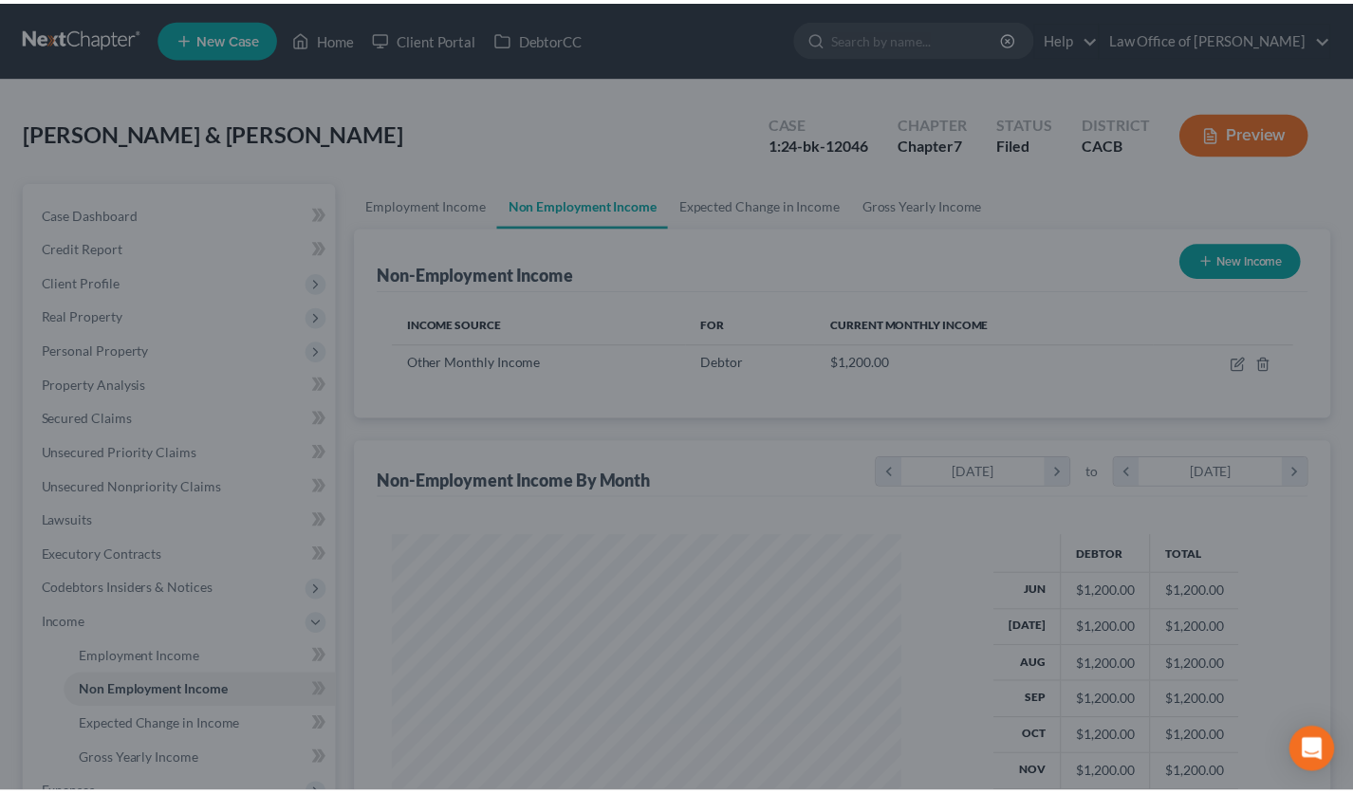
scroll to position [948766, 948559]
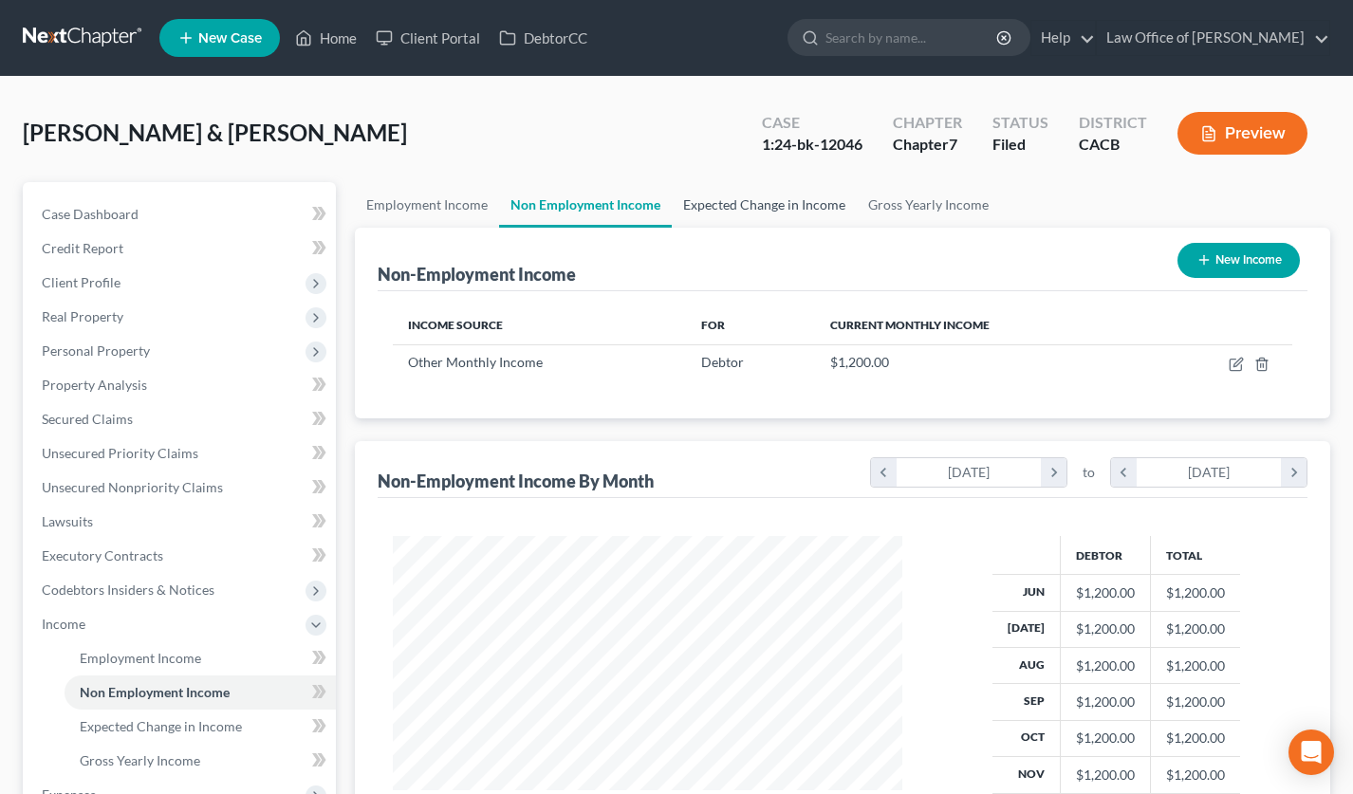
click at [766, 212] on link "Expected Change in Income" at bounding box center [764, 205] width 185 height 46
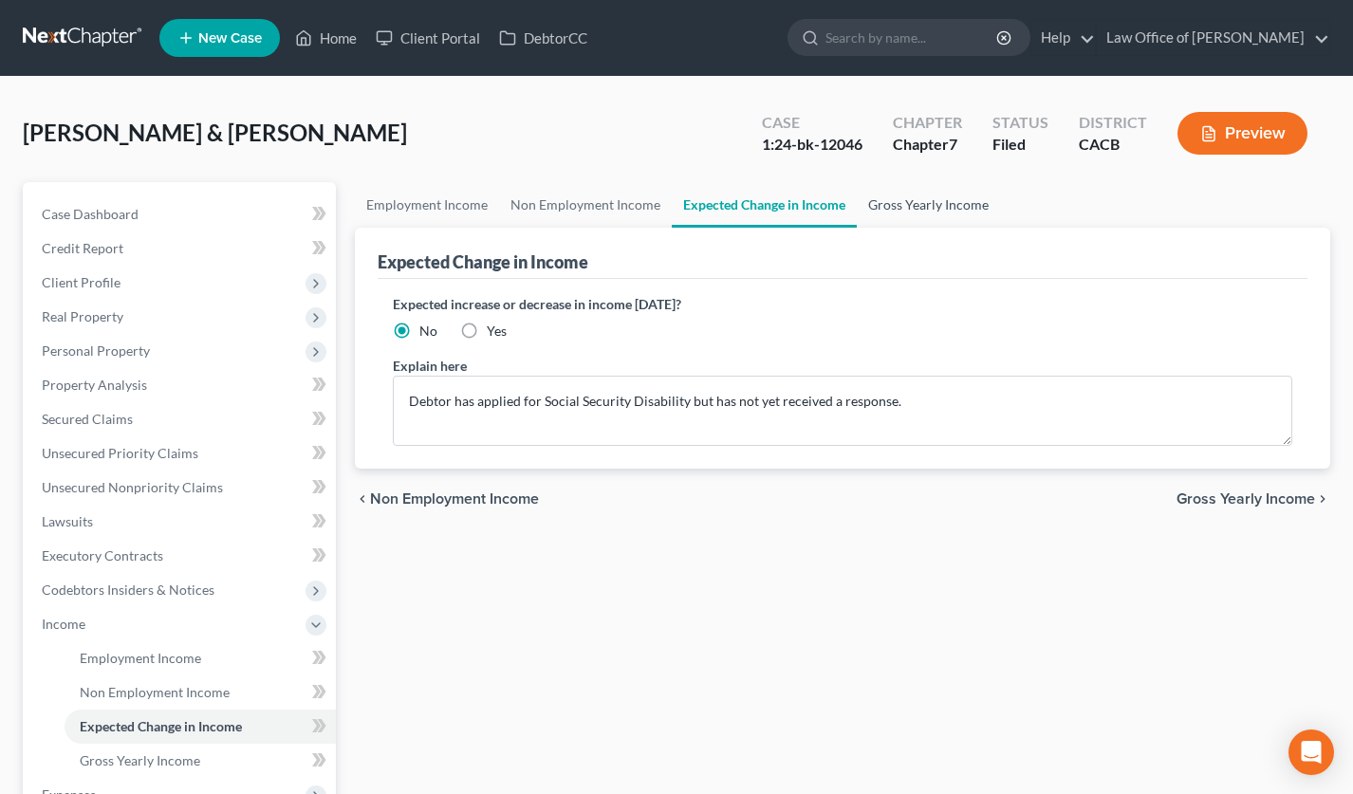
click at [939, 197] on link "Gross Yearly Income" at bounding box center [928, 205] width 143 height 46
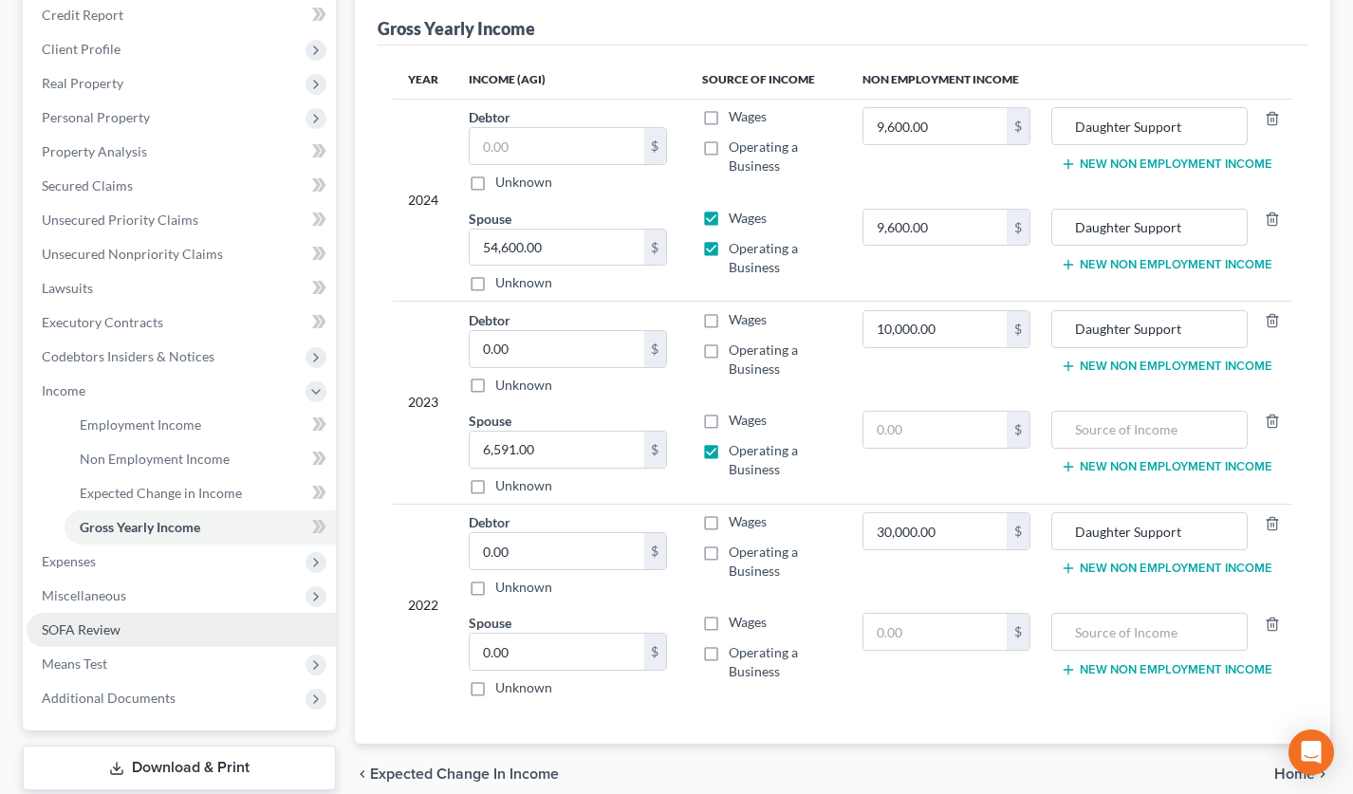
scroll to position [242, 0]
